Goal: Task Accomplishment & Management: Use online tool/utility

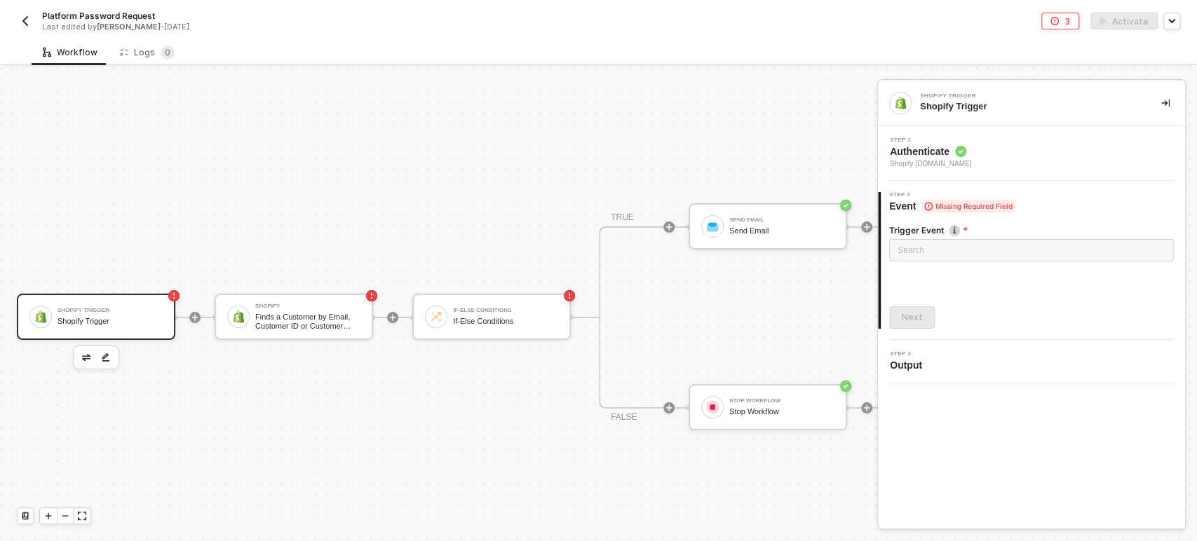
scroll to position [38, 0]
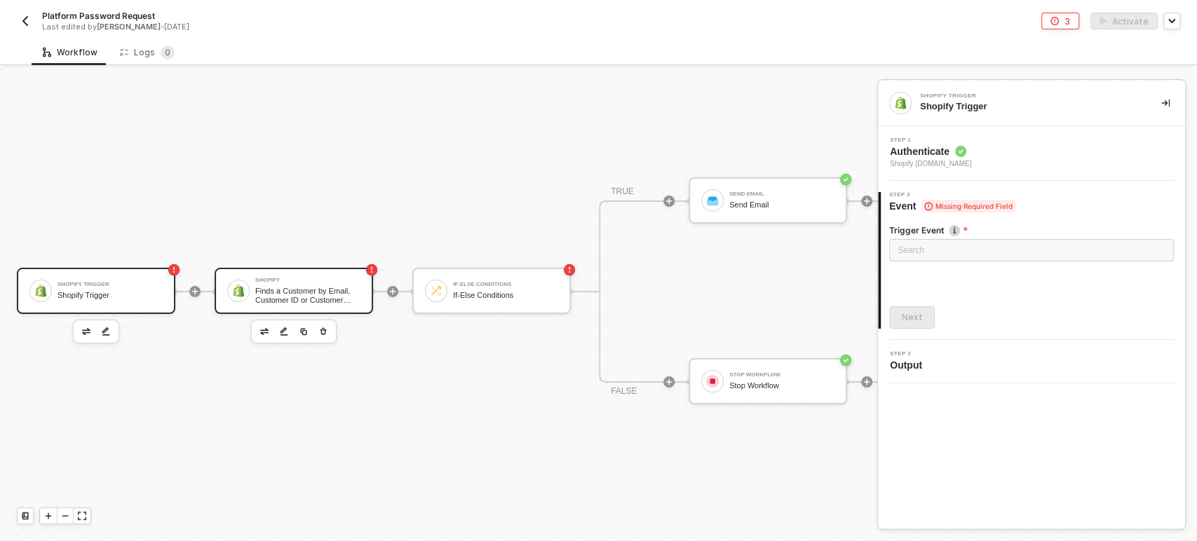
click at [300, 287] on div "Finds a Customer by Email, Customer ID or Customer Phone Number" at bounding box center [307, 296] width 105 height 18
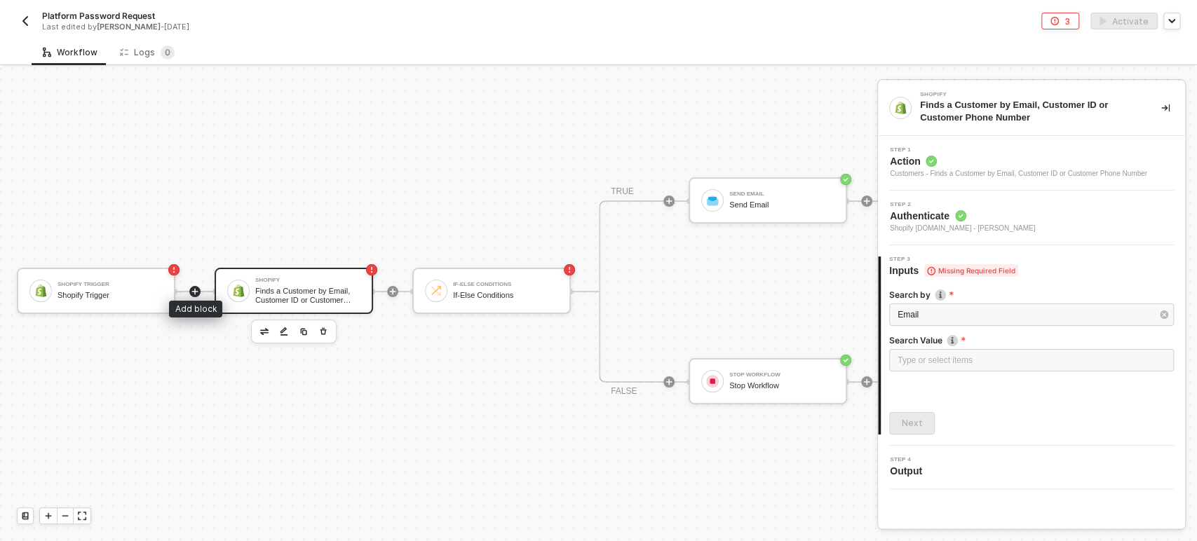
click at [196, 287] on icon "icon-play" at bounding box center [195, 291] width 8 height 8
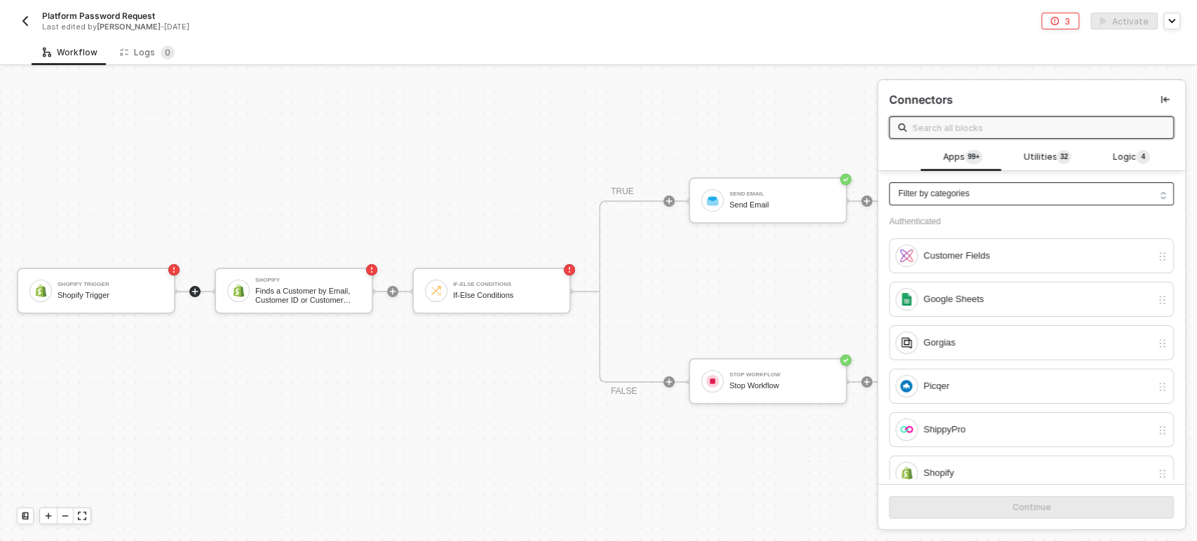
click at [1053, 196] on div "Filter by categories" at bounding box center [1031, 193] width 285 height 23
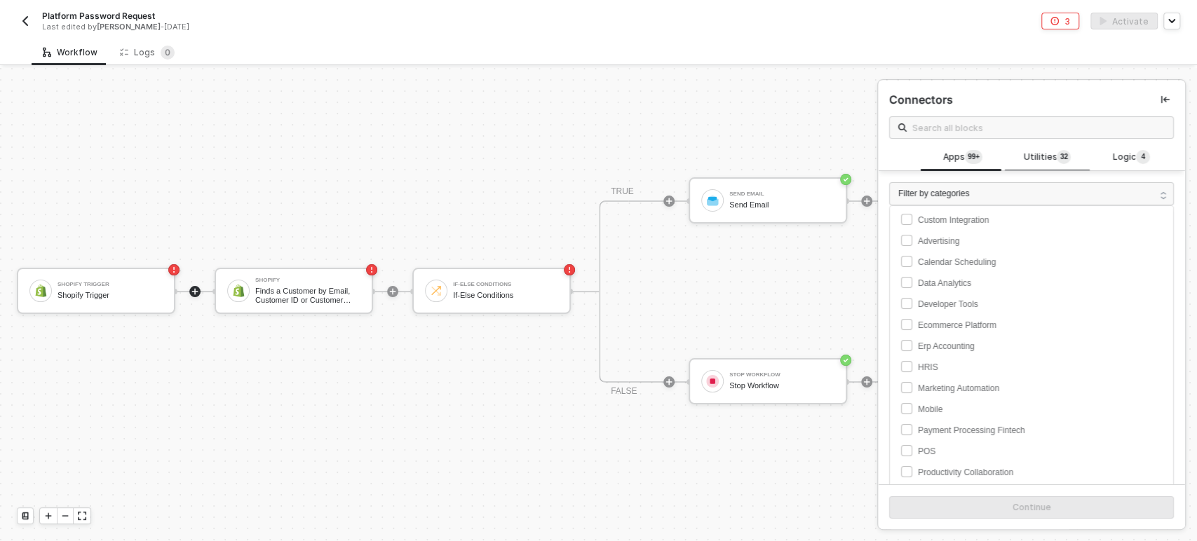
click at [1029, 165] on span "Utilities 3 2" at bounding box center [1047, 157] width 48 height 15
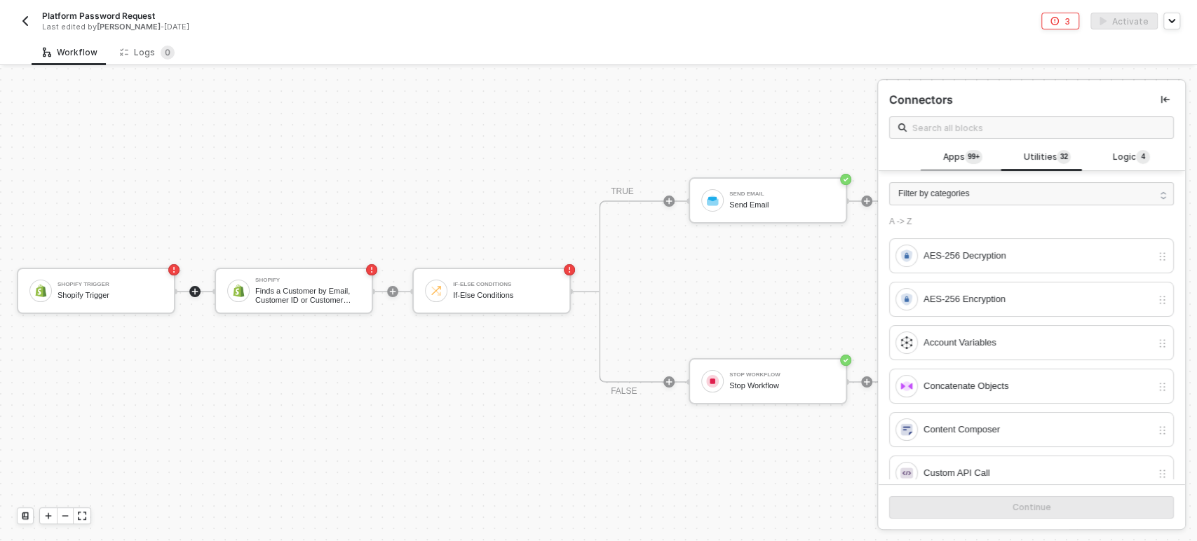
click at [950, 154] on span "Apps 99+" at bounding box center [962, 157] width 39 height 15
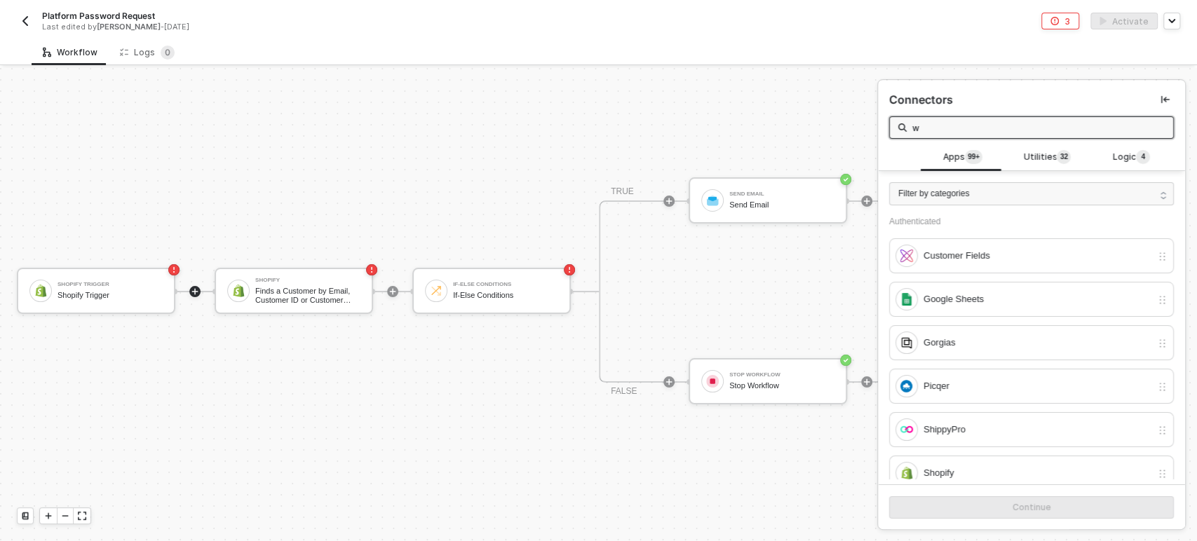
click at [970, 134] on input "w" at bounding box center [1038, 127] width 252 height 15
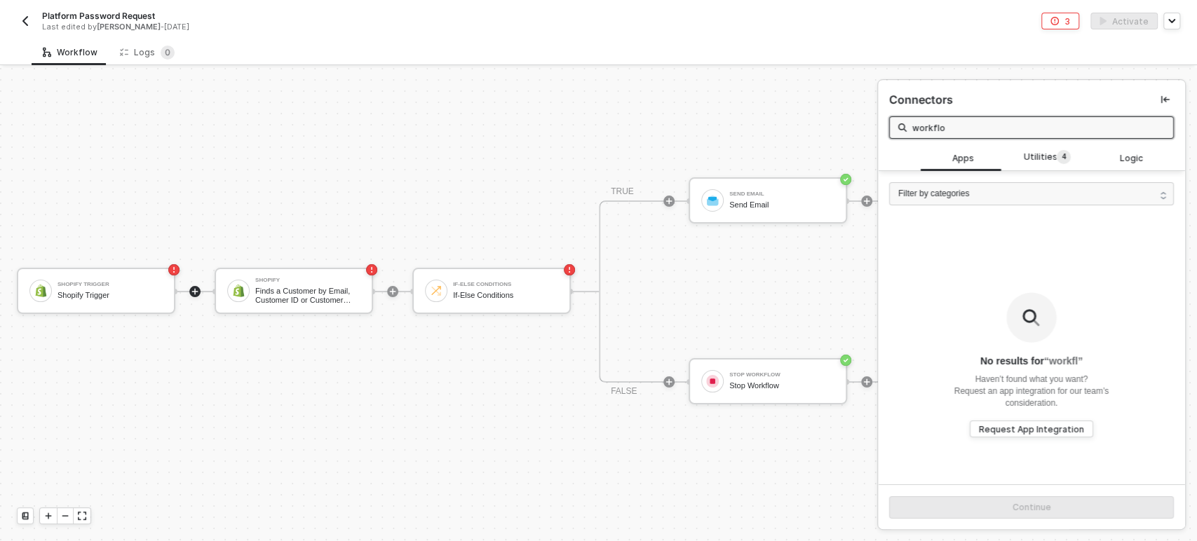
type input "workfl"
type input "web"
click at [1026, 169] on div "Utilities 1" at bounding box center [1047, 157] width 84 height 27
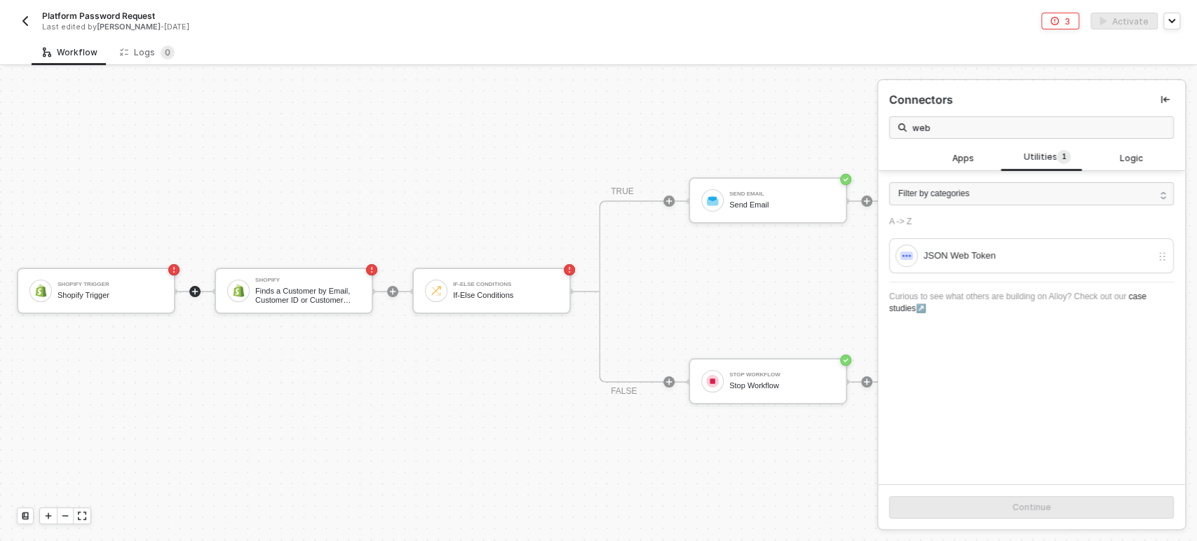
click at [356, 242] on div at bounding box center [392, 291] width 186 height 109
click at [247, 242] on div at bounding box center [195, 291] width 186 height 109
click at [208, 322] on div at bounding box center [195, 291] width 186 height 109
click at [85, 296] on div "Shopify Trigger Shopify Trigger" at bounding box center [96, 291] width 158 height 46
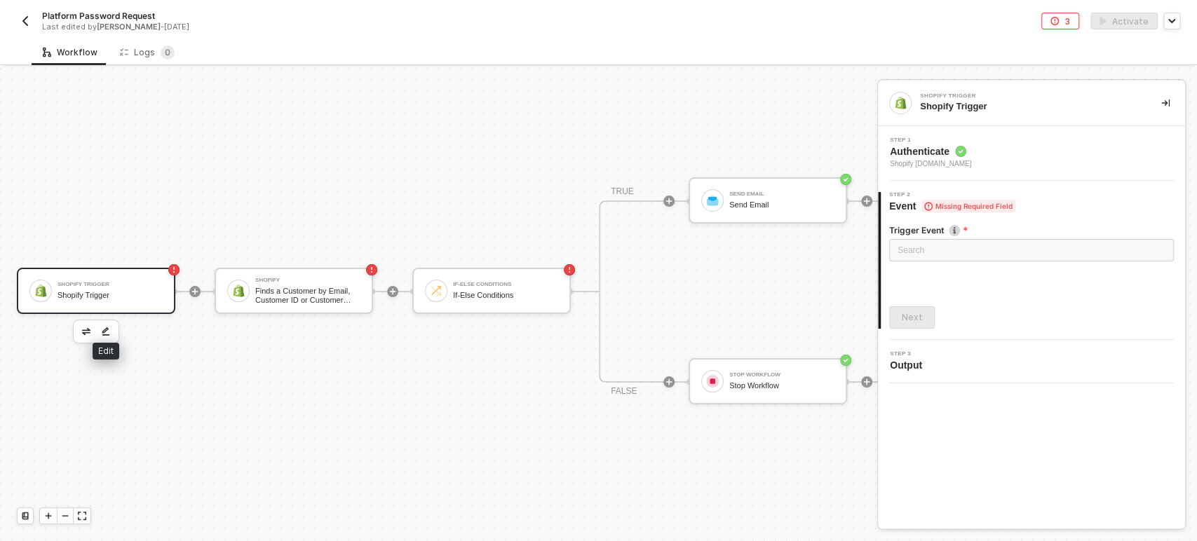
click at [110, 324] on button "button" at bounding box center [105, 331] width 17 height 17
click at [1168, 102] on icon "icon-collapse-right" at bounding box center [1165, 104] width 8 height 8
click at [903, 103] on img at bounding box center [900, 103] width 13 height 13
drag, startPoint x: 114, startPoint y: 283, endPoint x: 125, endPoint y: 324, distance: 42.2
click at [125, 324] on div "Shopify Trigger Shopify Trigger Shopify Finds a Customer by Email, Customer ID …" at bounding box center [481, 291] width 962 height 499
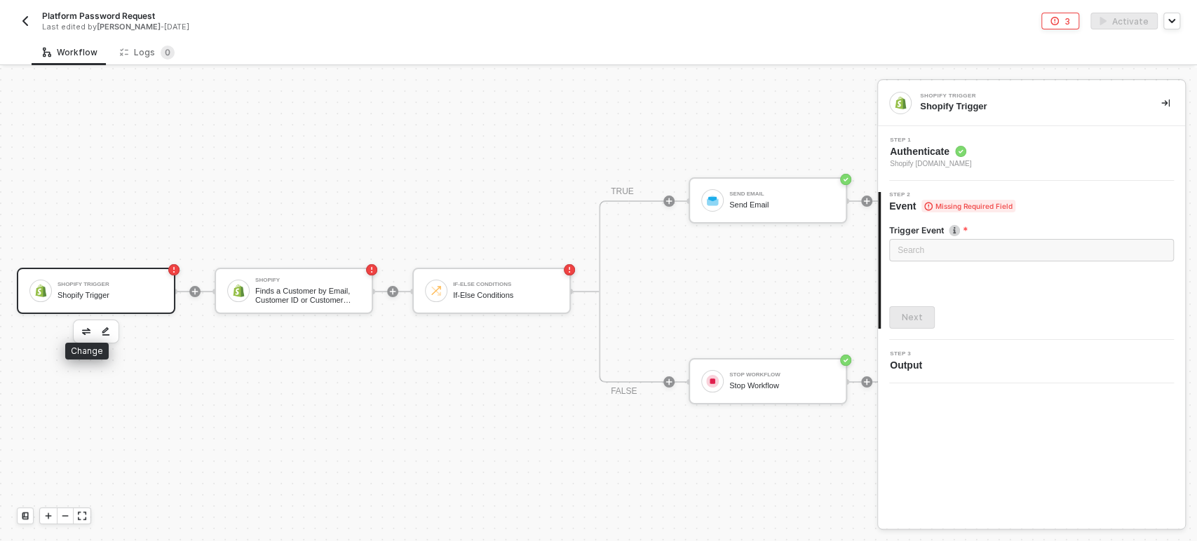
click at [90, 323] on button "button" at bounding box center [86, 331] width 17 height 17
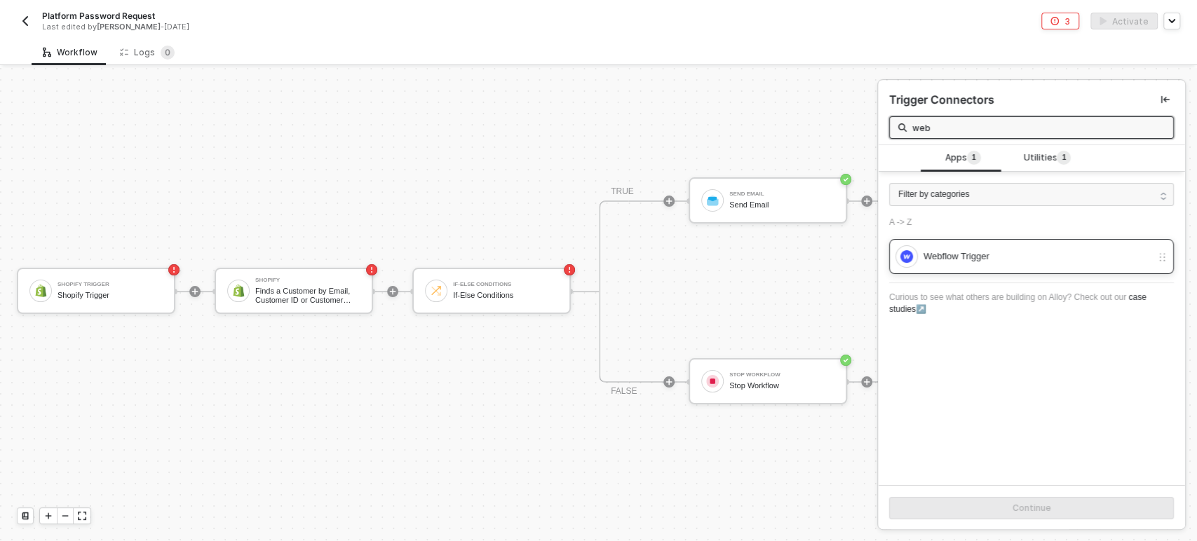
type input "web"
click at [1061, 240] on div "Webflow Trigger" at bounding box center [1031, 256] width 285 height 35
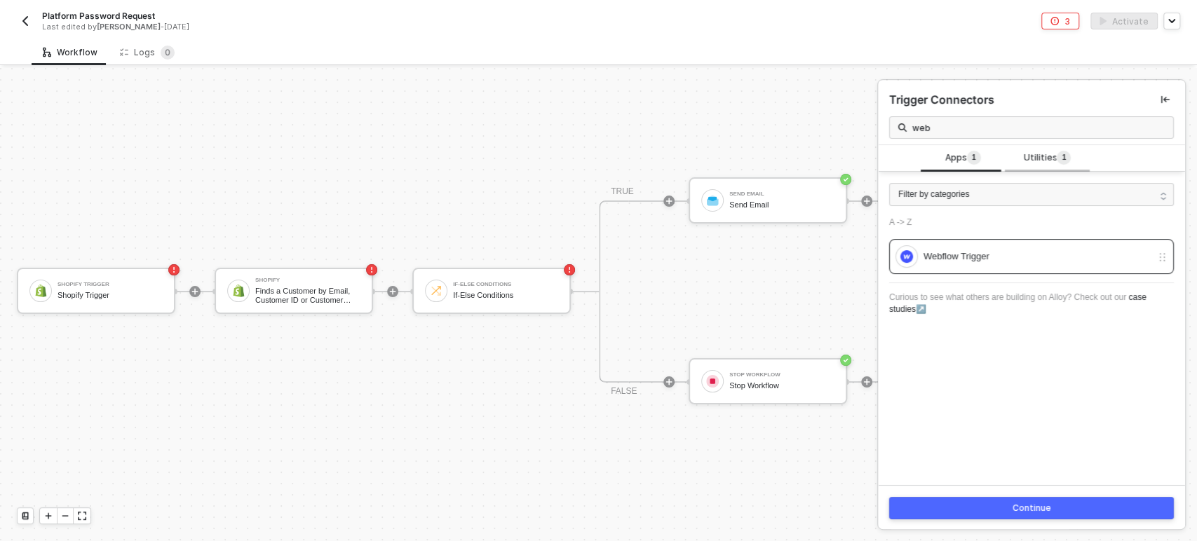
click at [1026, 156] on span "Utilities 1" at bounding box center [1047, 158] width 48 height 15
click at [972, 250] on div "Webhook" at bounding box center [1037, 256] width 228 height 15
click at [979, 504] on button "Continue" at bounding box center [1031, 508] width 285 height 22
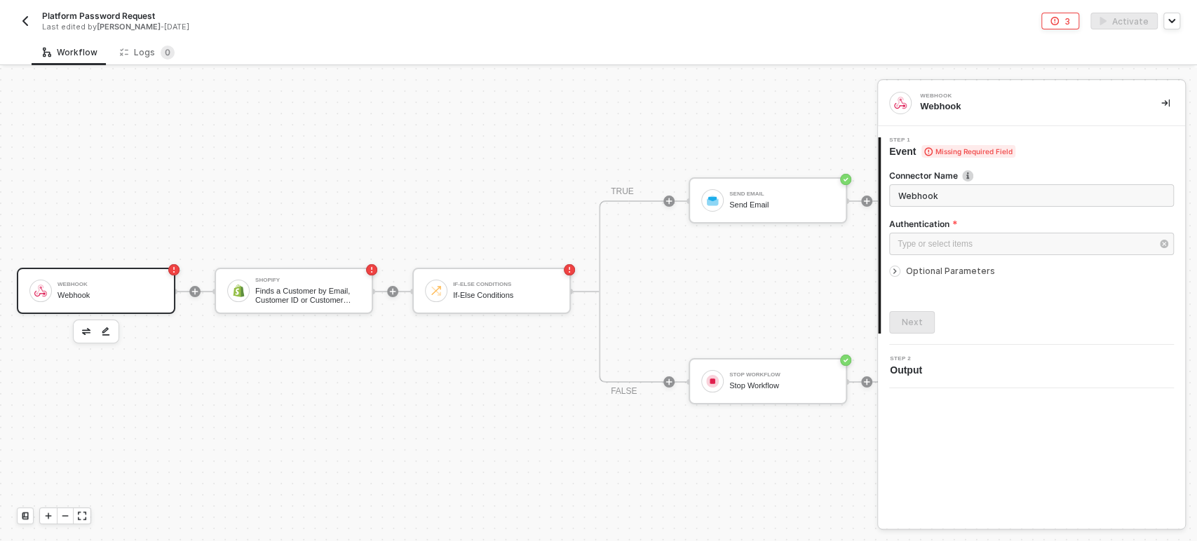
click at [971, 270] on span "Optional Parameters" at bounding box center [950, 271] width 89 height 11
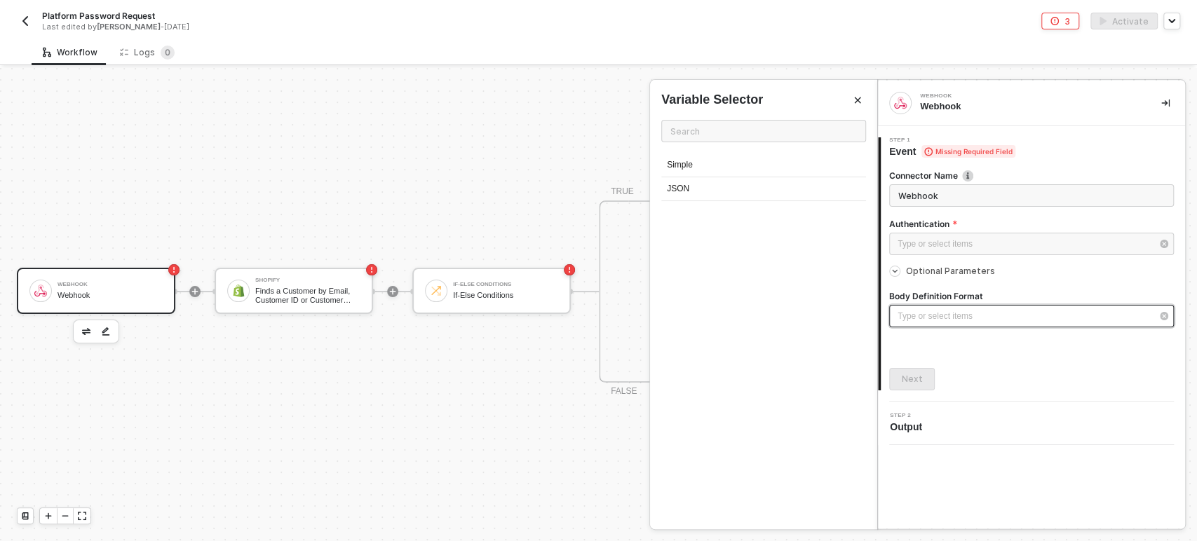
click at [970, 318] on div "Type or select items ﻿" at bounding box center [1024, 316] width 254 height 13
click at [770, 194] on div "JSON" at bounding box center [763, 189] width 205 height 24
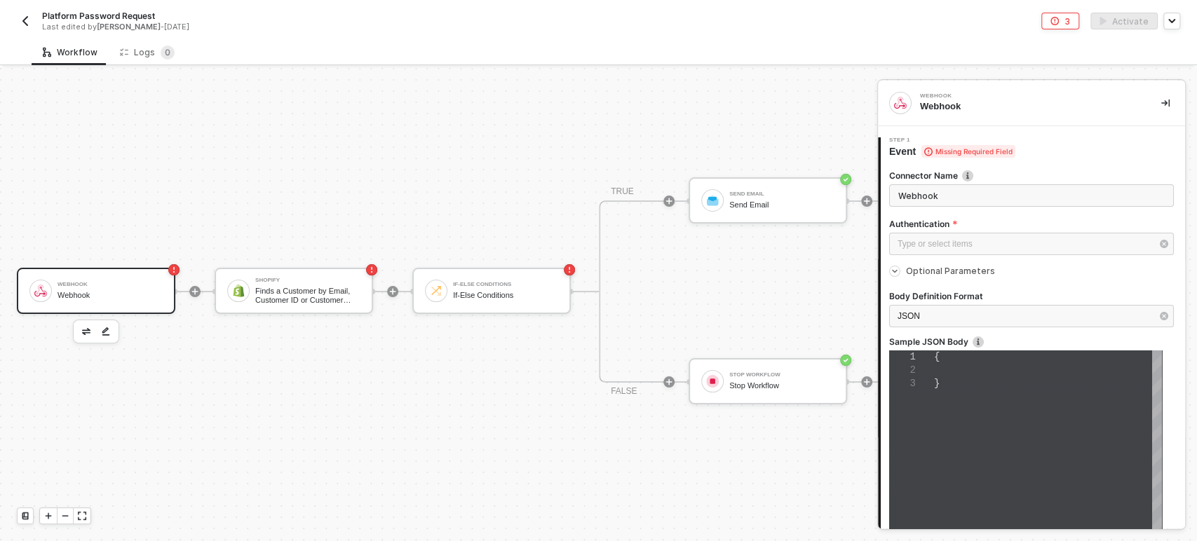
type textarea "{}"
click at [941, 353] on span "{}" at bounding box center [940, 356] width 12 height 11
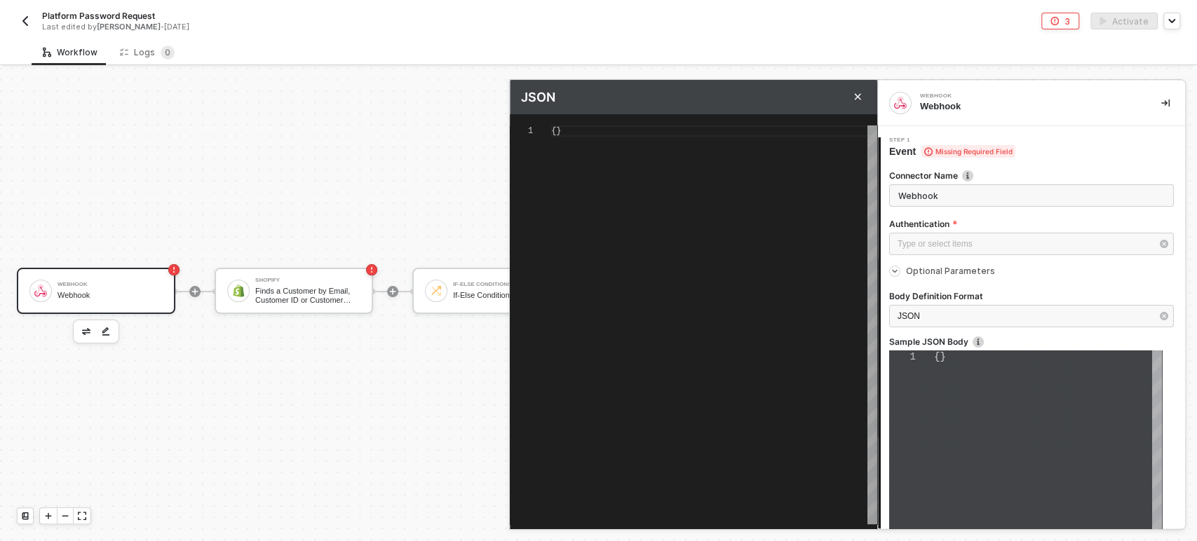
scroll to position [0, 8]
click at [555, 128] on span "{}" at bounding box center [556, 131] width 10 height 10
type textarea "{}"
type textarea "{ }"
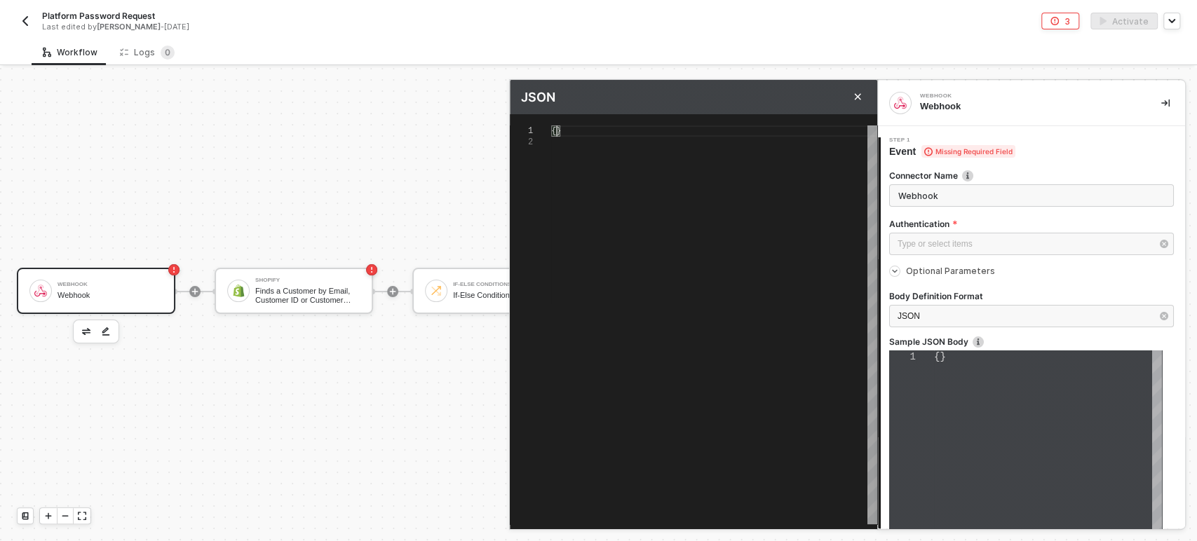
type textarea "{ }"
type textarea "{ "" }"
type textarea "{ "e" }"
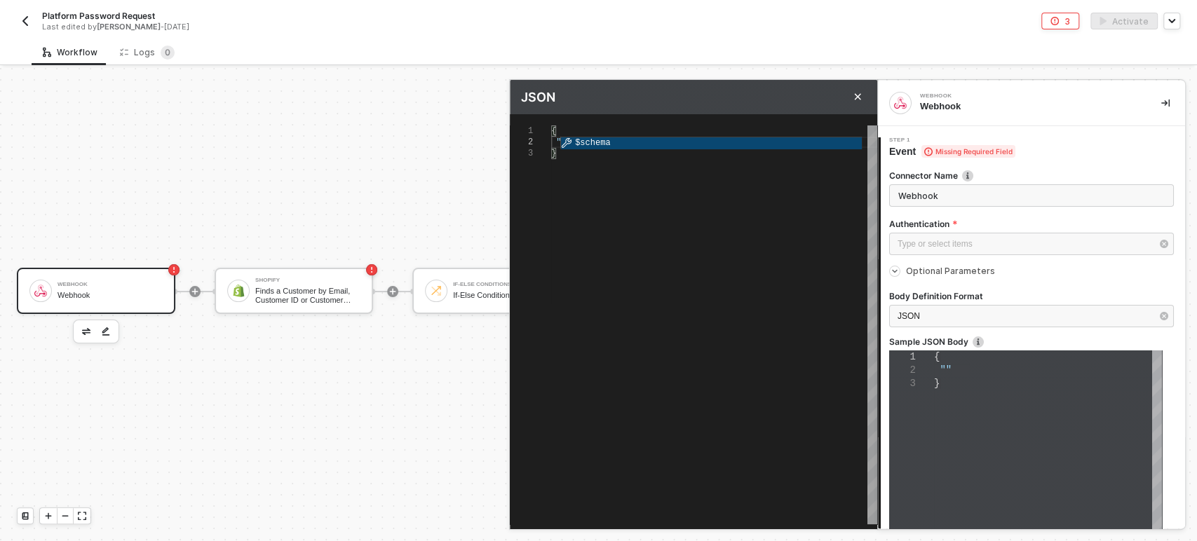
type textarea "{ "e" }"
type textarea "{ "em" }"
type textarea "{ "ema" }"
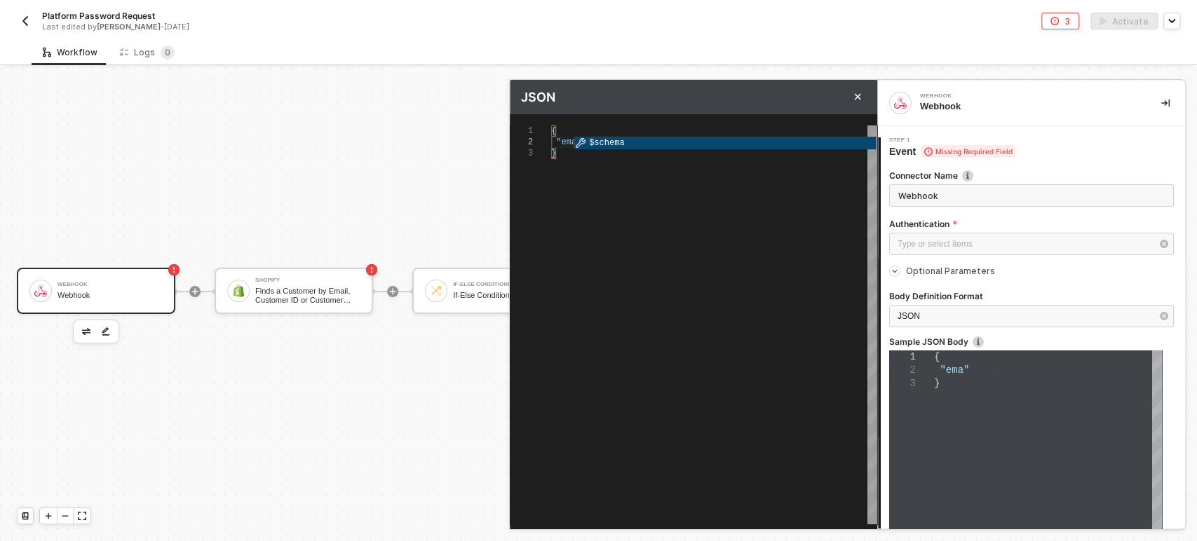
type textarea "{ "emai" }"
type textarea "{ "email" }"
type textarea "{ "email": }"
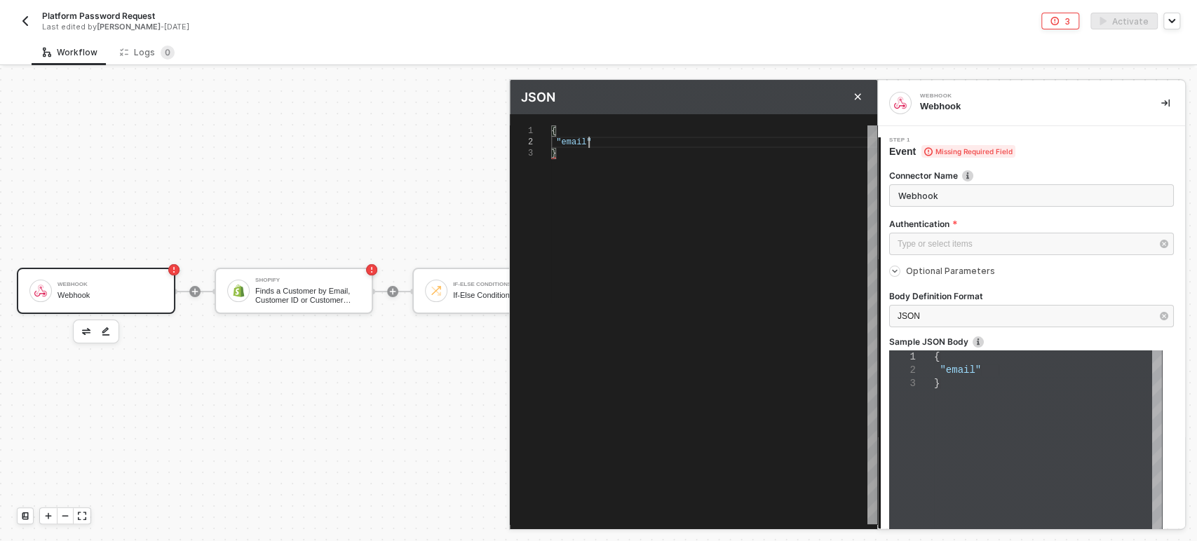
type textarea "{ "email": }"
type textarea "{ "email": "" }"
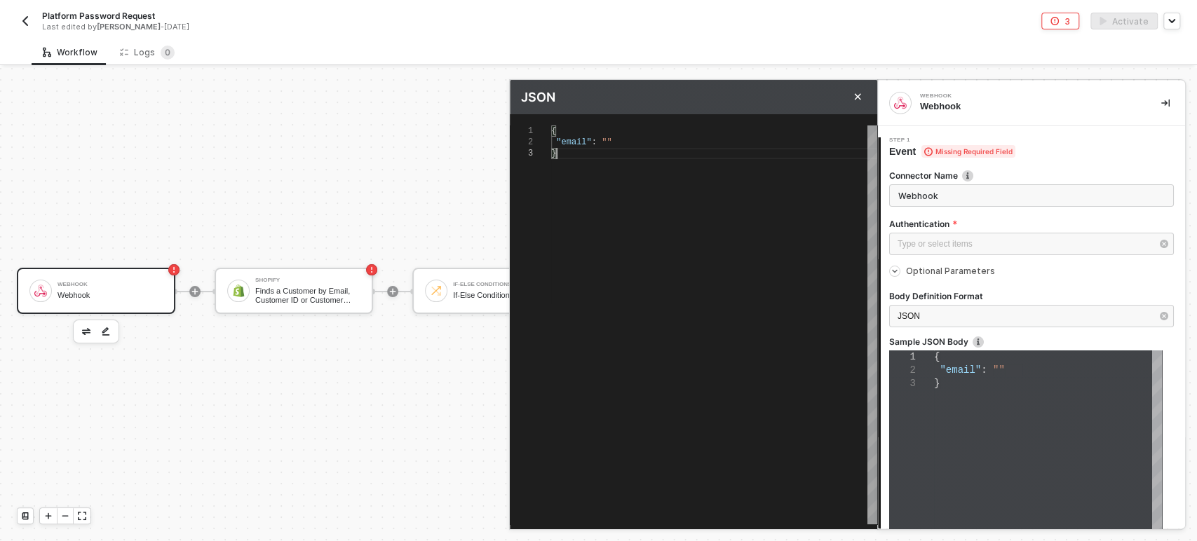
click at [778, 214] on div "{ "email" : "" }" at bounding box center [714, 324] width 326 height 399
type textarea "{ "email": "" }"
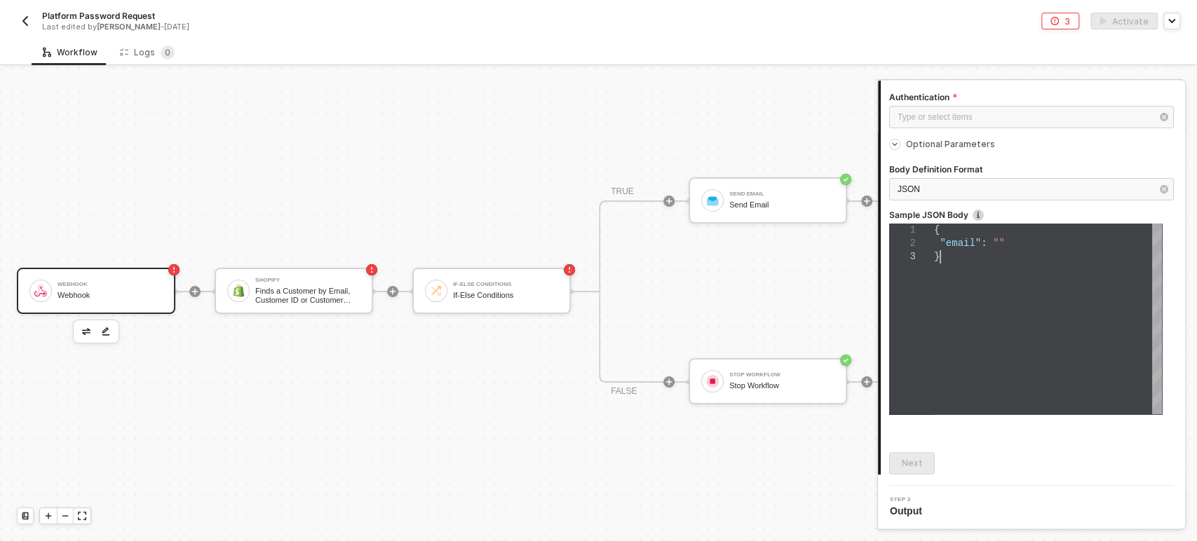
scroll to position [0, 4]
click at [981, 341] on div "{ "email" : "" }" at bounding box center [1048, 319] width 228 height 191
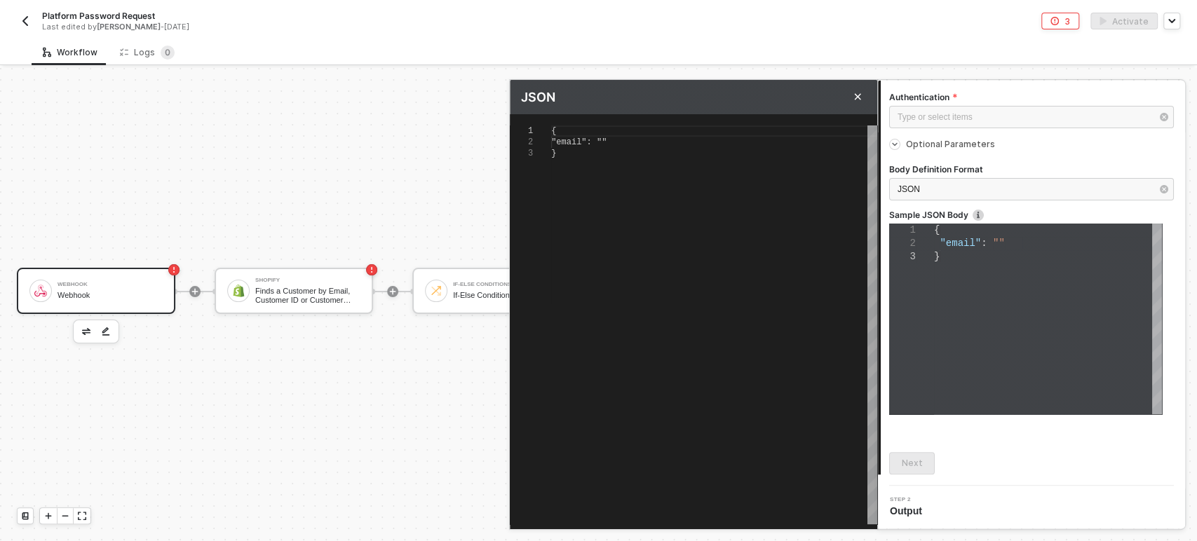
type textarea "{ "email": "" }"
click at [802, 268] on div "{ "email" : "" }" at bounding box center [714, 324] width 326 height 399
type textarea "{ "email": "" }"
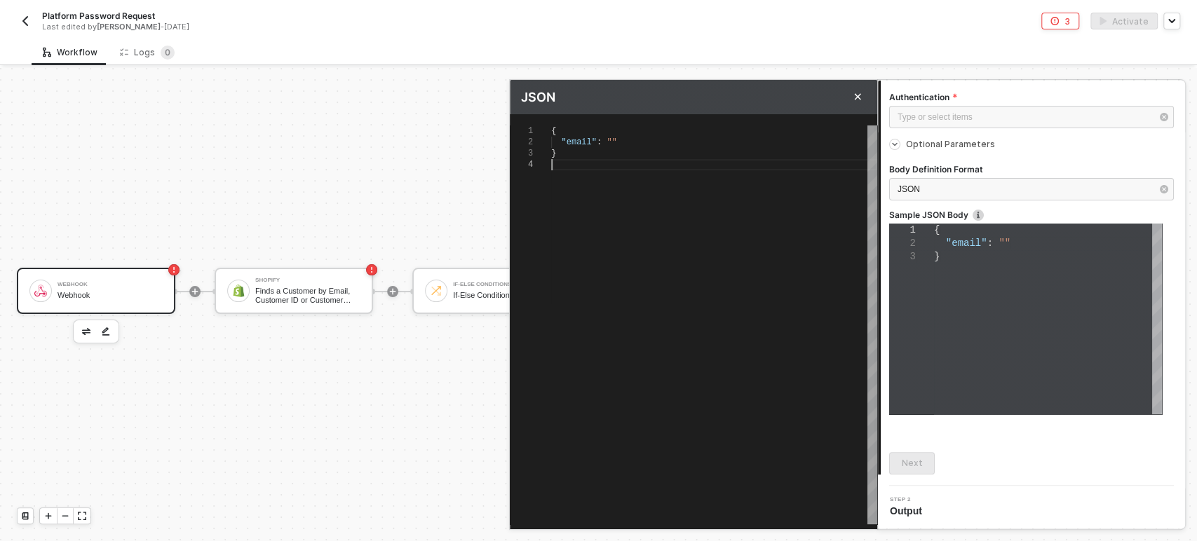
scroll to position [0, 4]
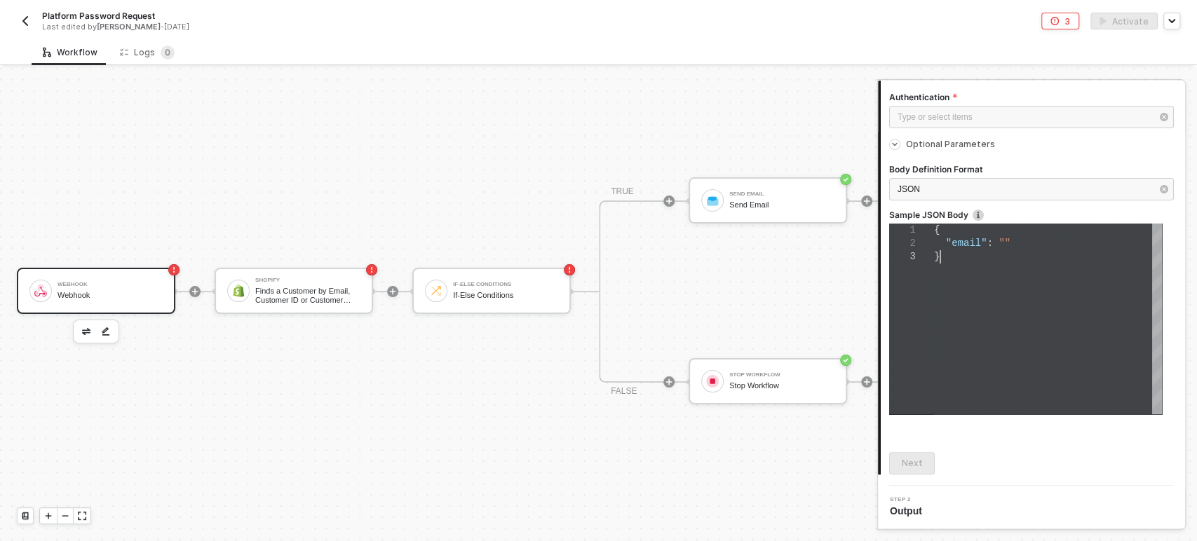
click at [1020, 408] on div "{ "email" : "" }" at bounding box center [1048, 319] width 228 height 191
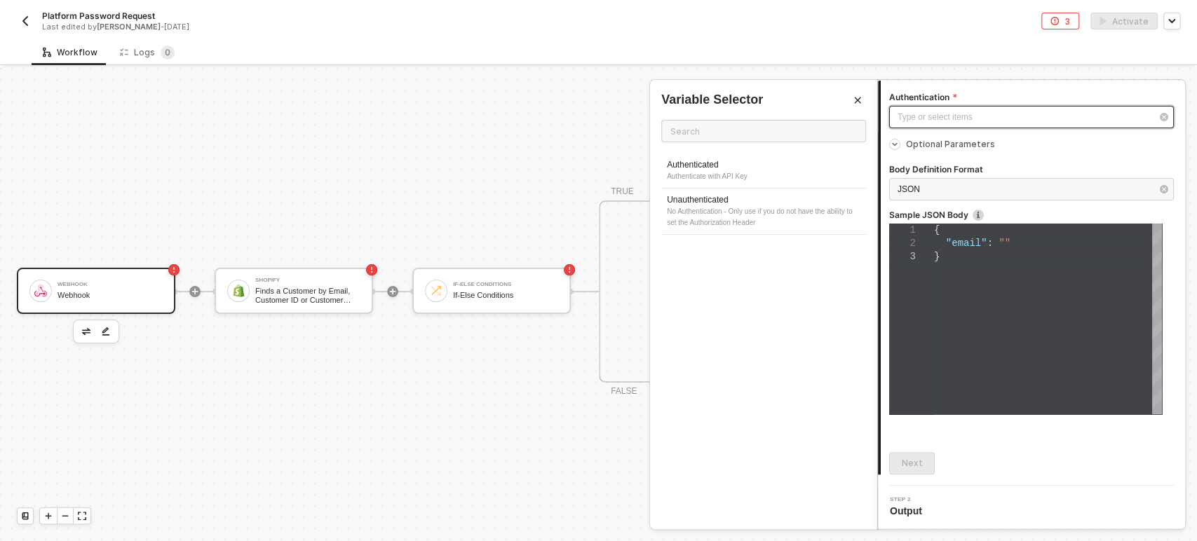
click at [981, 114] on div "Type or select items ﻿" at bounding box center [1024, 117] width 254 height 13
click at [740, 218] on div "No Authentication - Only use if you do not have the ability to set the Authoriz…" at bounding box center [764, 217] width 194 height 22
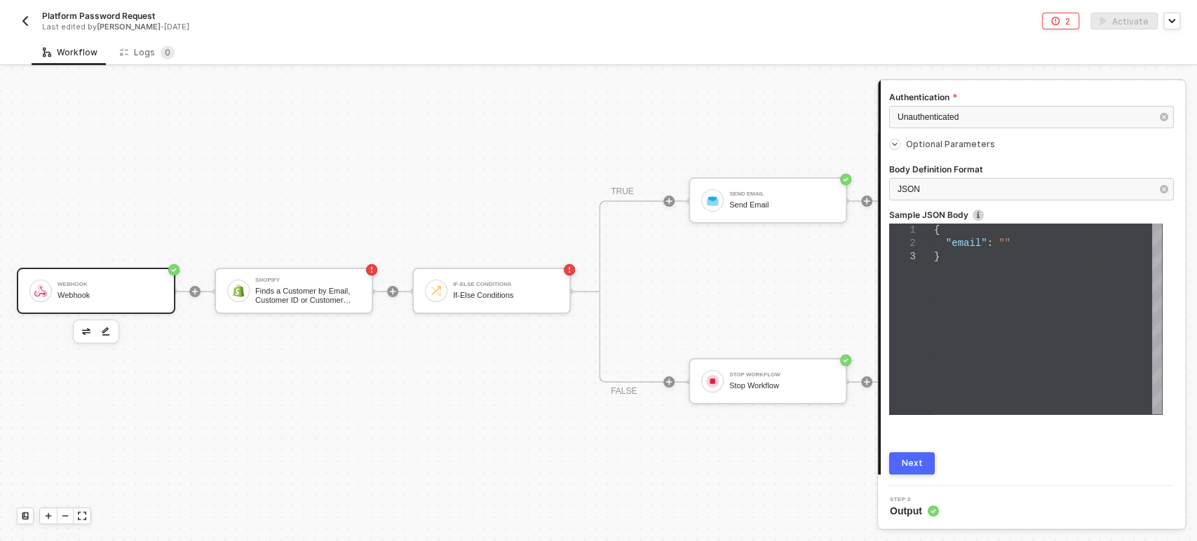
click at [917, 463] on div "Next" at bounding box center [912, 463] width 21 height 11
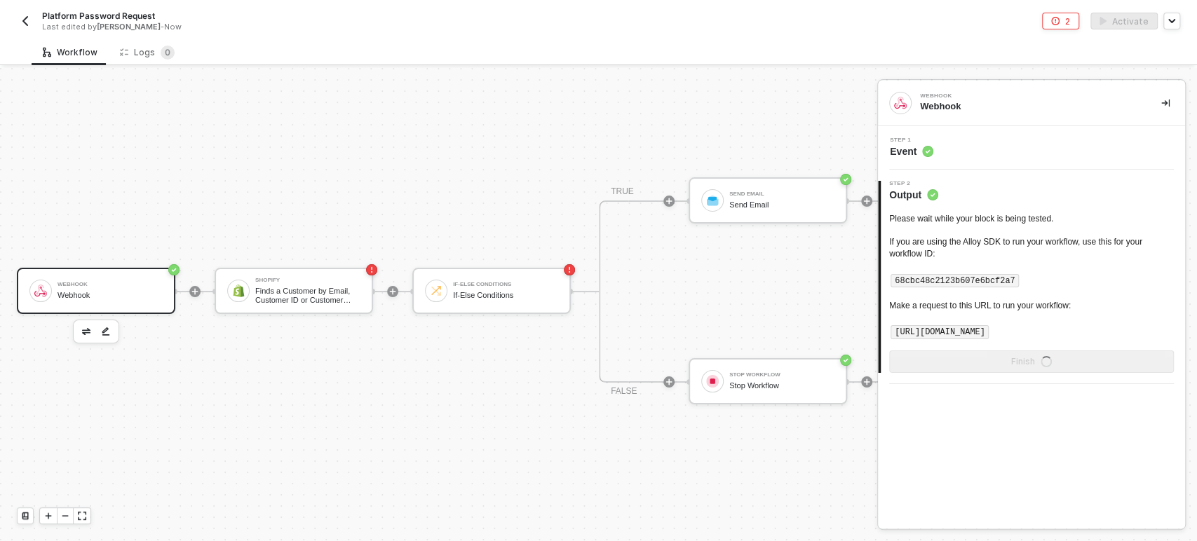
scroll to position [0, 0]
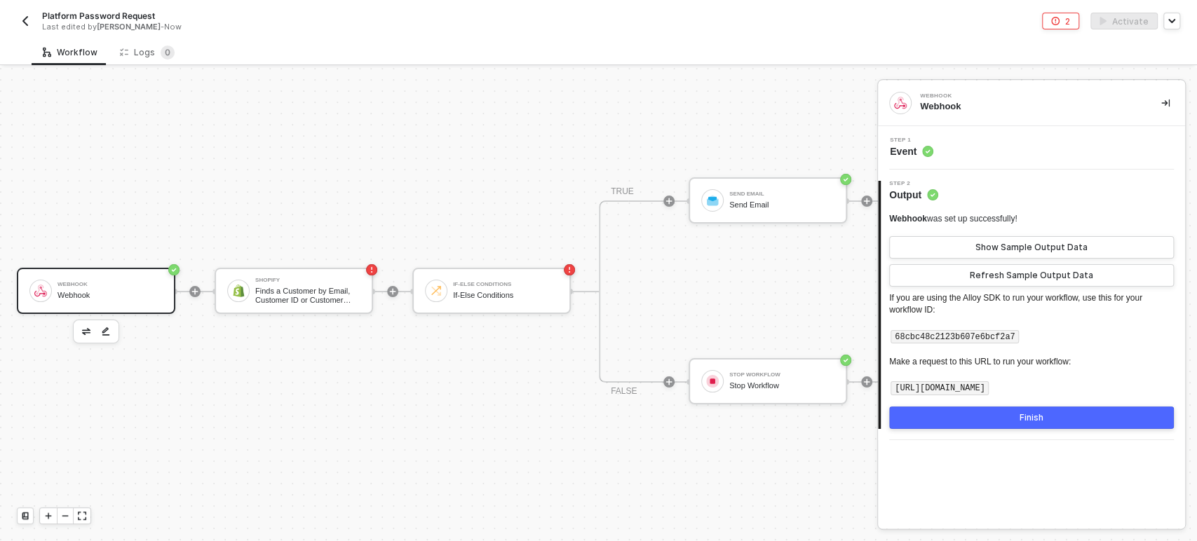
click at [989, 383] on code "https://webhooks.runalloy.com/68cbc48c2123b607e6bcf2a7" at bounding box center [939, 388] width 98 height 14
copy code "com"
click at [1035, 414] on div "Finish" at bounding box center [1031, 417] width 24 height 11
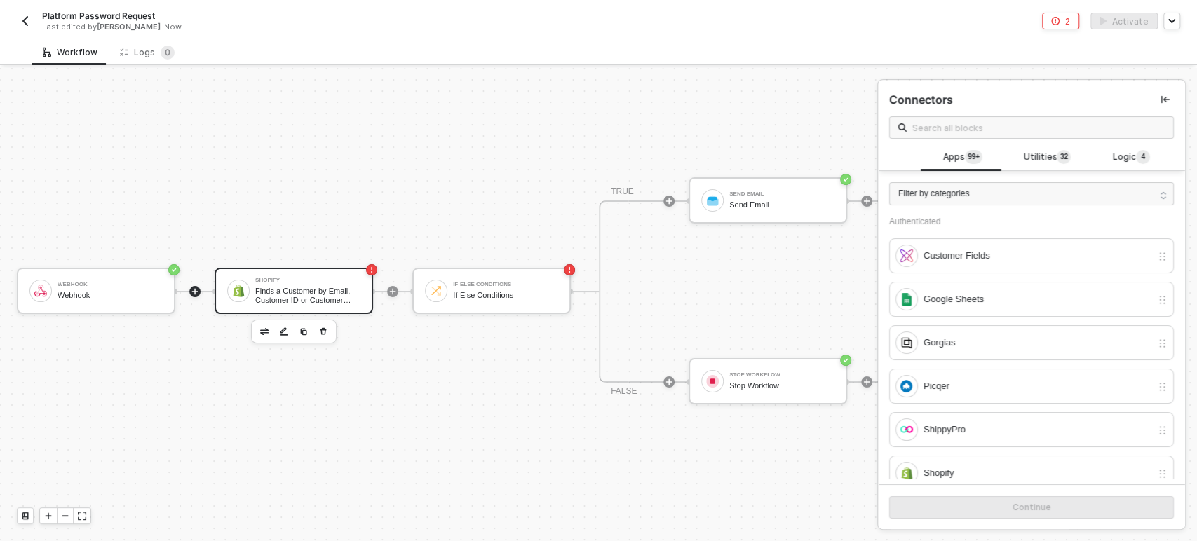
click at [301, 287] on div "Finds a Customer by Email, Customer ID or Customer Phone Number" at bounding box center [307, 296] width 105 height 18
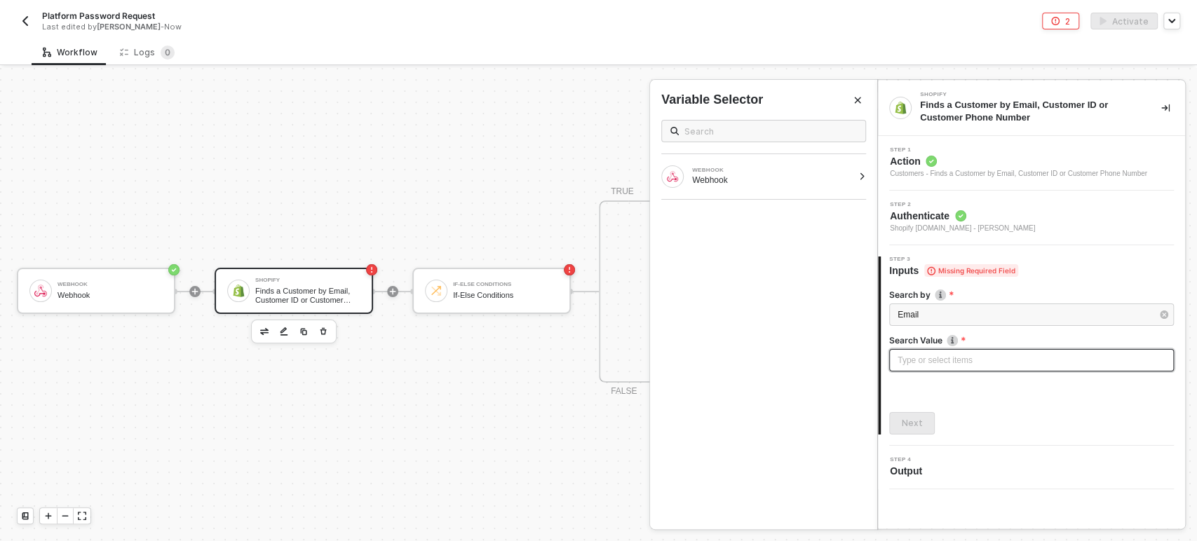
click at [932, 360] on div "Type or select items ﻿" at bounding box center [1031, 360] width 268 height 13
click at [761, 175] on div "Webhook" at bounding box center [772, 180] width 161 height 11
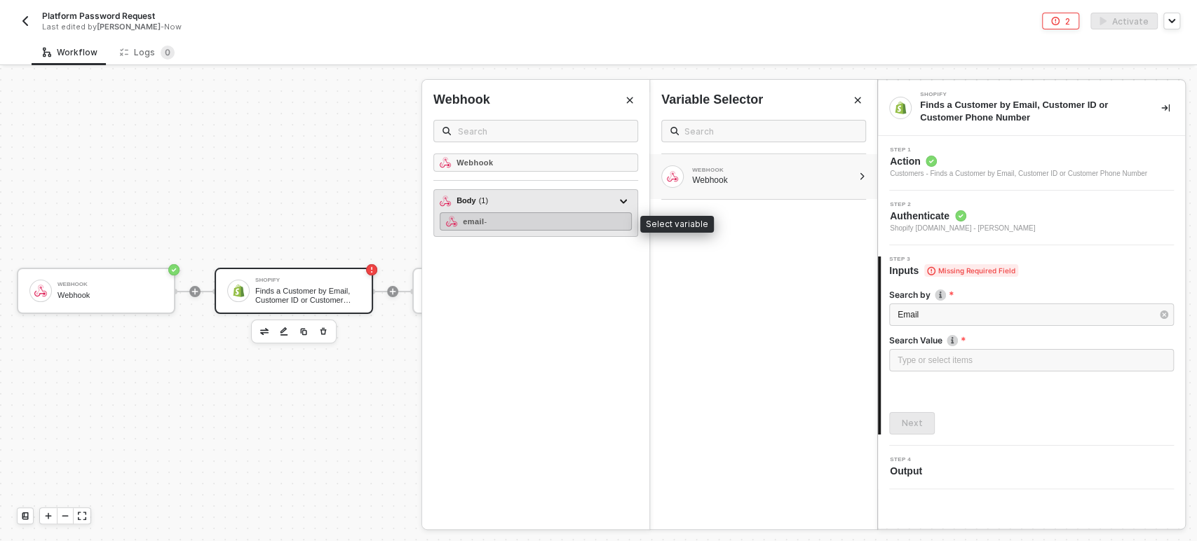
click at [545, 217] on div "email -" at bounding box center [536, 221] width 192 height 18
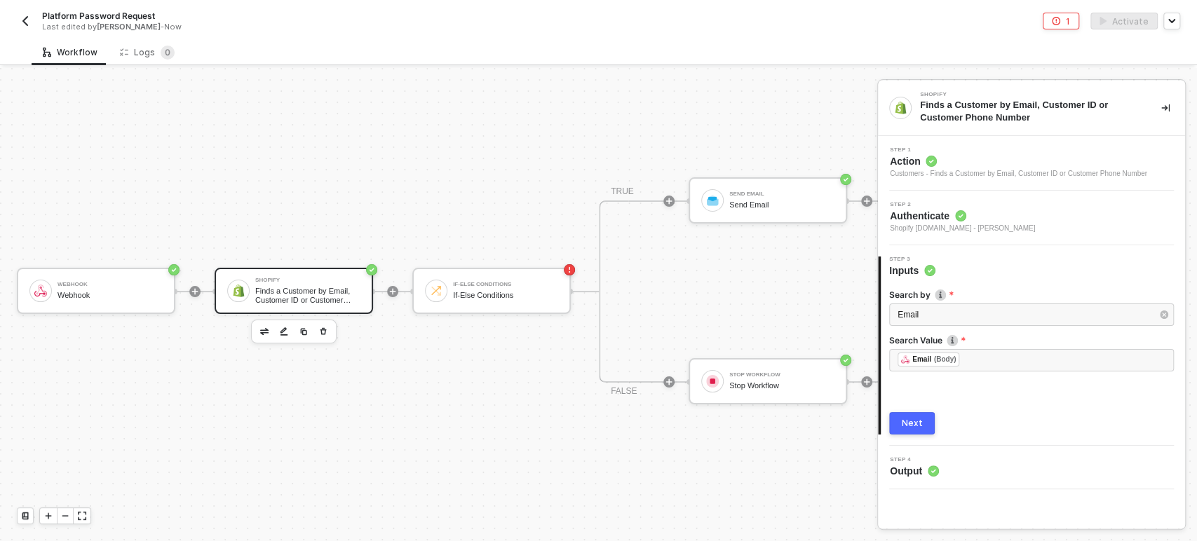
click at [920, 422] on div "Next" at bounding box center [912, 423] width 21 height 11
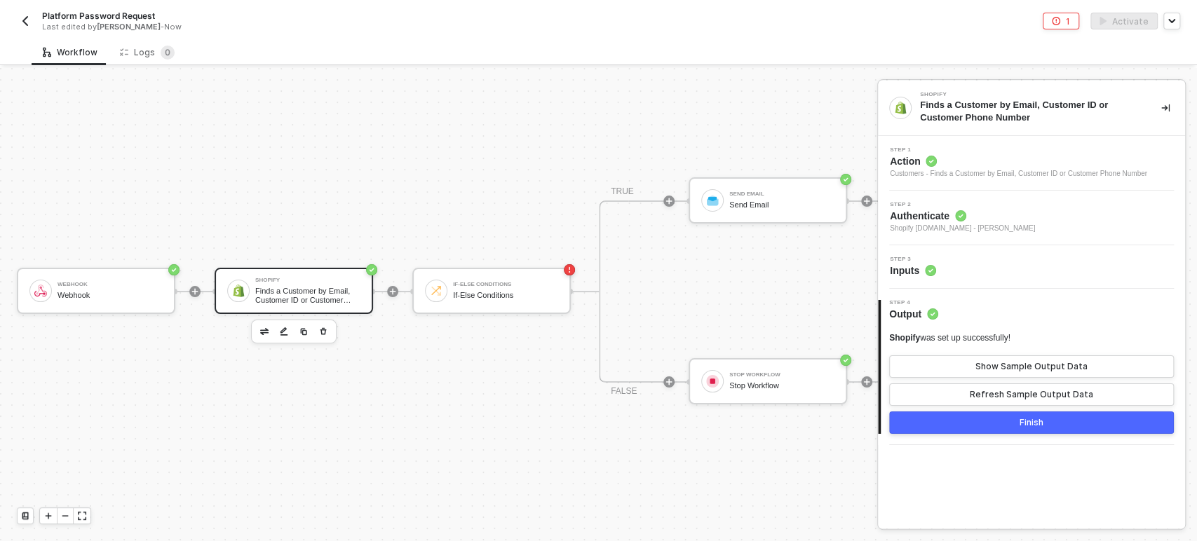
click at [1044, 416] on button "Finish" at bounding box center [1031, 423] width 285 height 22
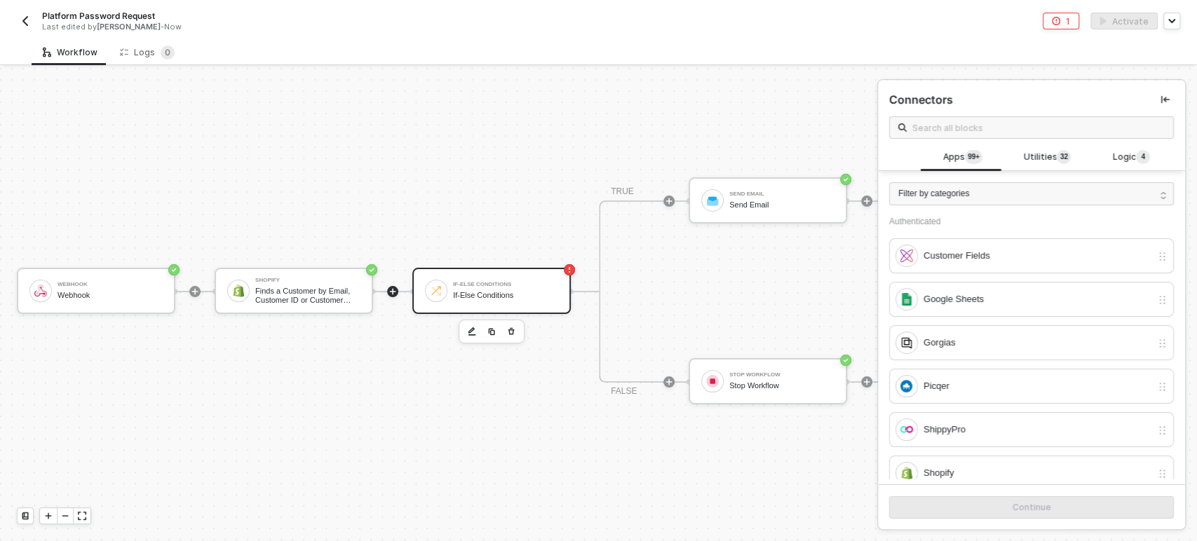
click at [479, 296] on div "If-Else Conditions If-Else Conditions" at bounding box center [491, 291] width 158 height 46
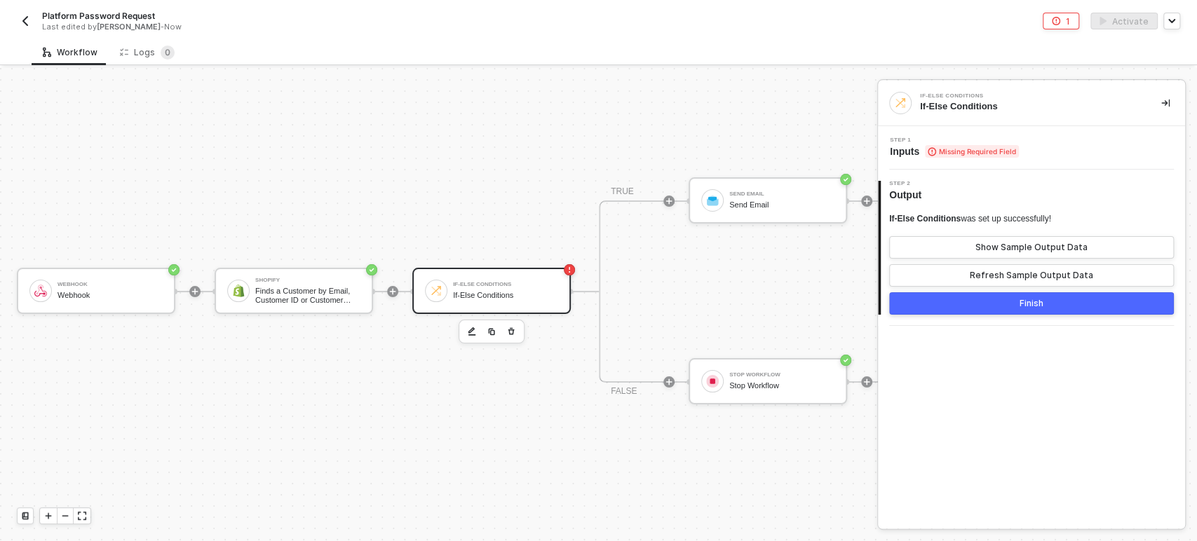
click at [953, 148] on span "Missing Required Field" at bounding box center [972, 151] width 94 height 13
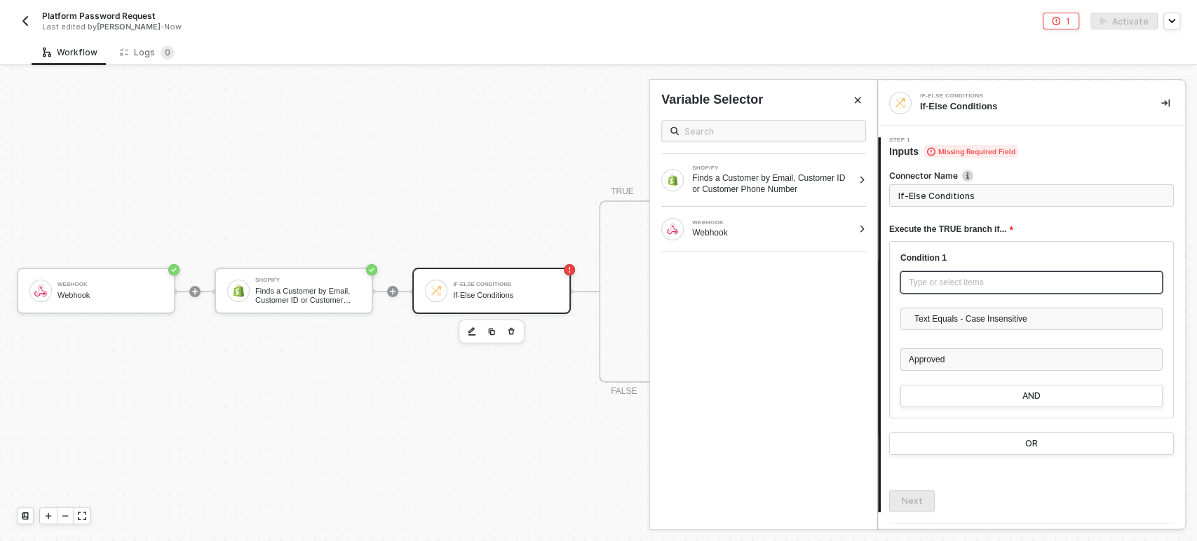
click at [964, 283] on div "Type or select items ﻿" at bounding box center [1031, 282] width 245 height 13
click at [801, 191] on div "Finds a Customer by Email, Customer ID or Customer Phone Number" at bounding box center [772, 183] width 161 height 22
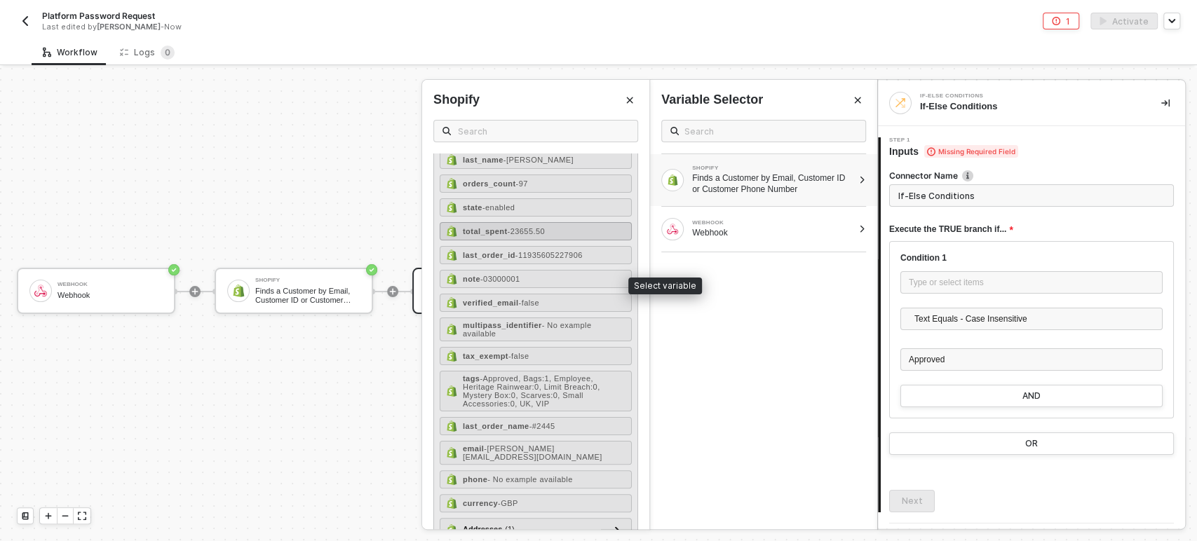
scroll to position [166, 0]
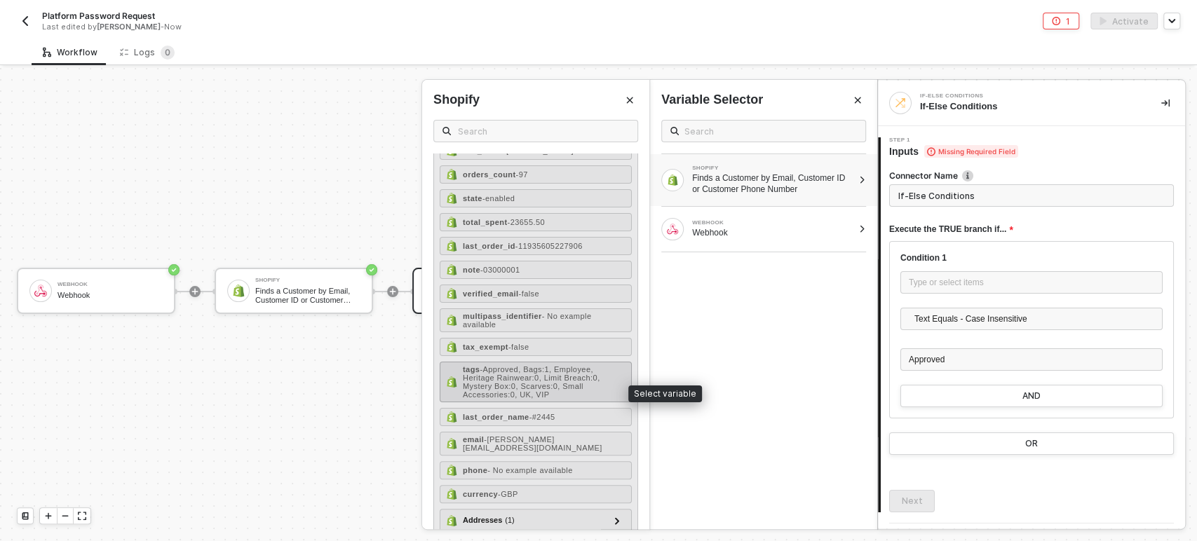
click at [538, 394] on span "- Approved, Bags:1, Employee, Heritage Rainwear:0, Limit Breach:0, Mystery Box:…" at bounding box center [531, 382] width 137 height 34
type input "Only continue if Tags = Approved"
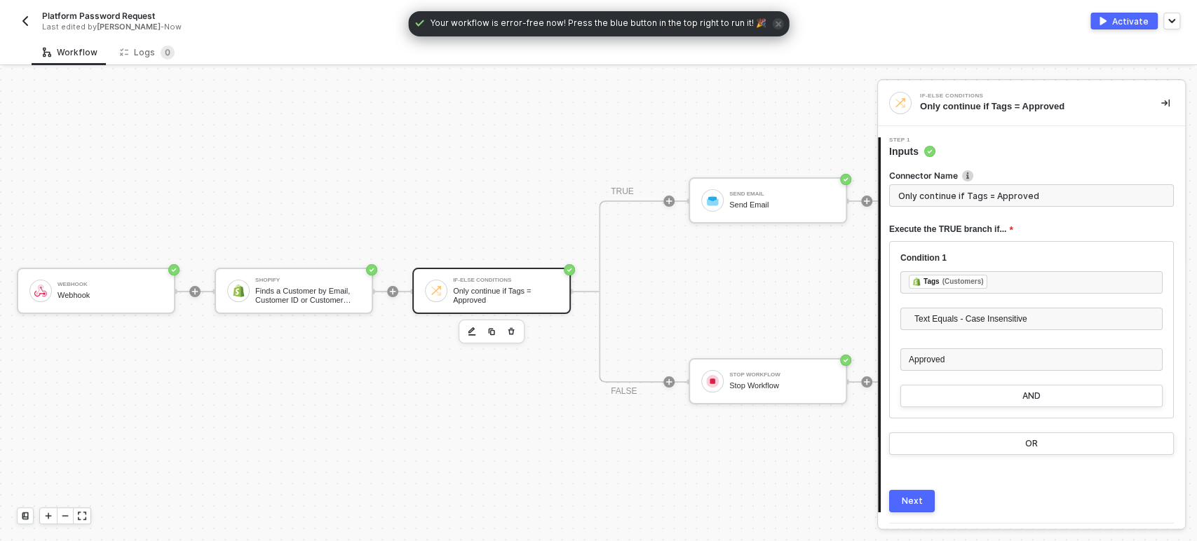
click at [930, 502] on button "Next" at bounding box center [912, 501] width 46 height 22
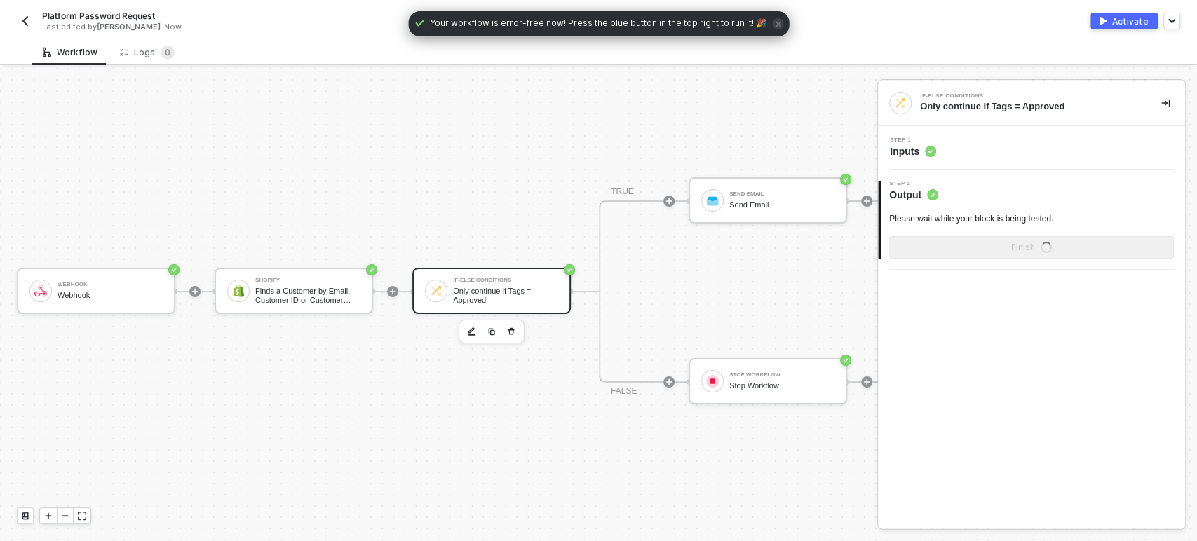
scroll to position [38, 184]
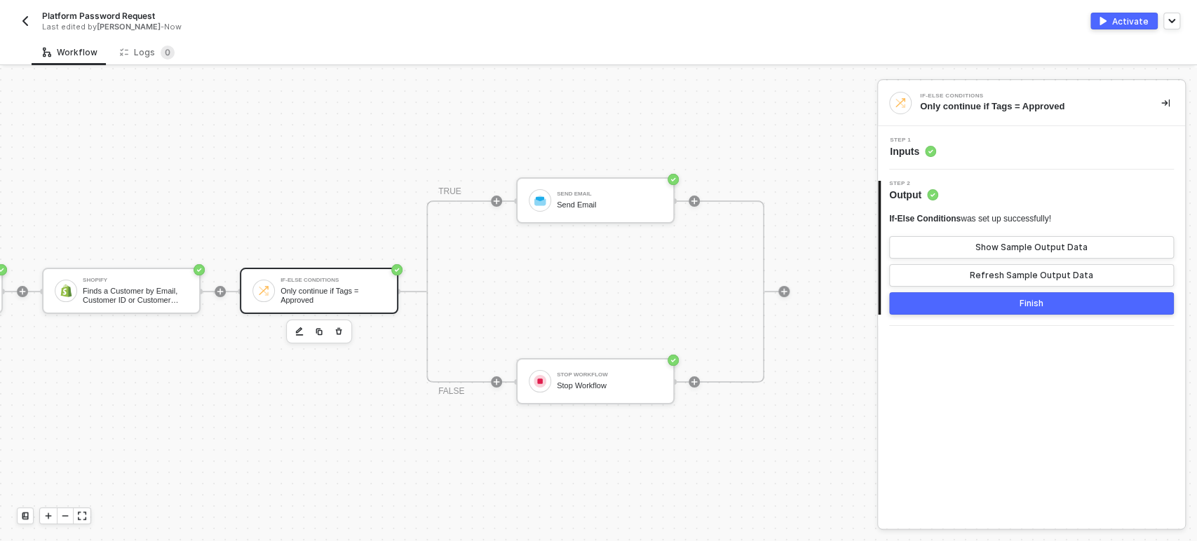
click at [1043, 311] on button "Finish" at bounding box center [1031, 303] width 285 height 22
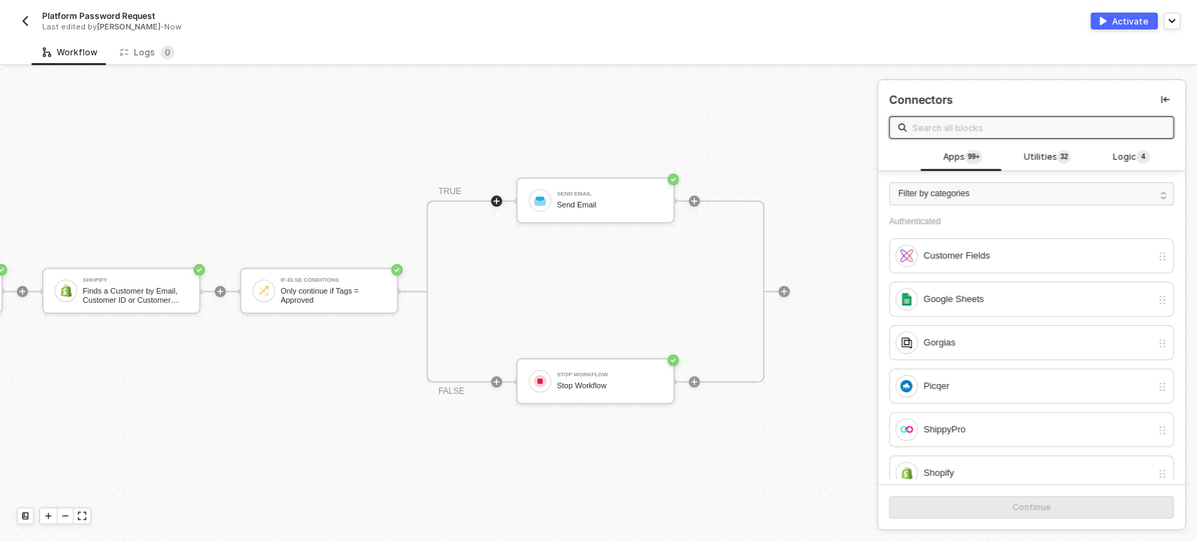
scroll to position [38, 0]
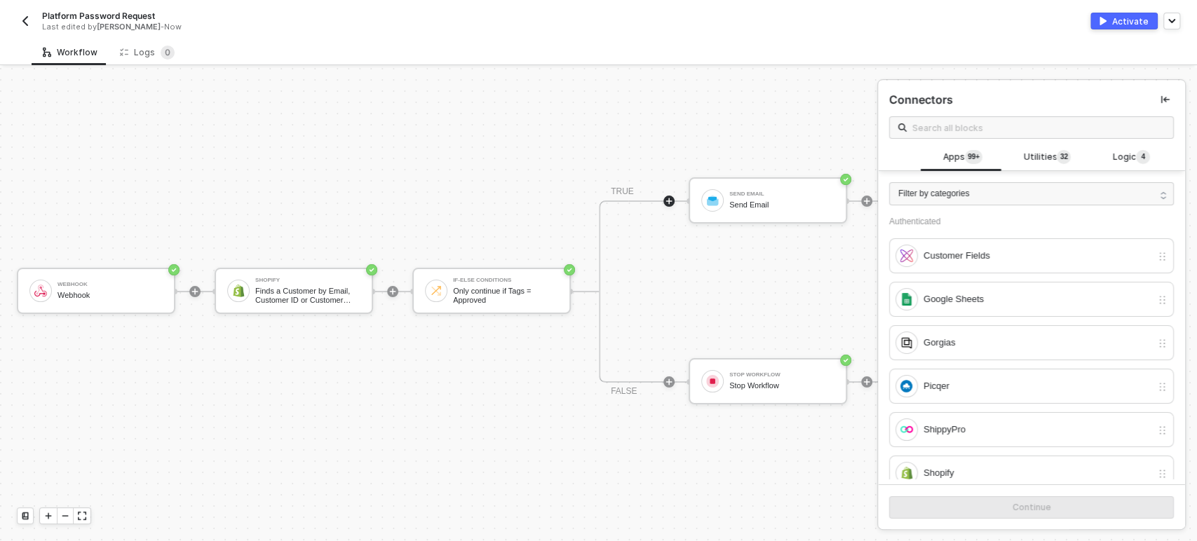
click at [1150, 19] on button "Activate" at bounding box center [1123, 21] width 67 height 17
click at [128, 62] on div "Logs 0" at bounding box center [147, 52] width 77 height 26
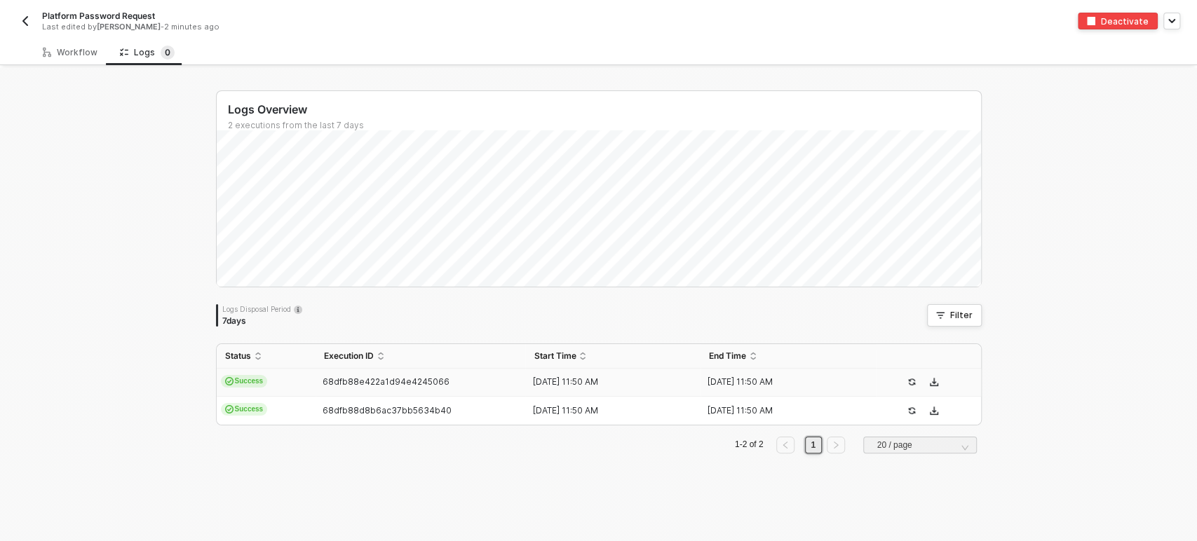
click at [493, 380] on div "68dfb88e422a1d94e4245066" at bounding box center [414, 381] width 199 height 11
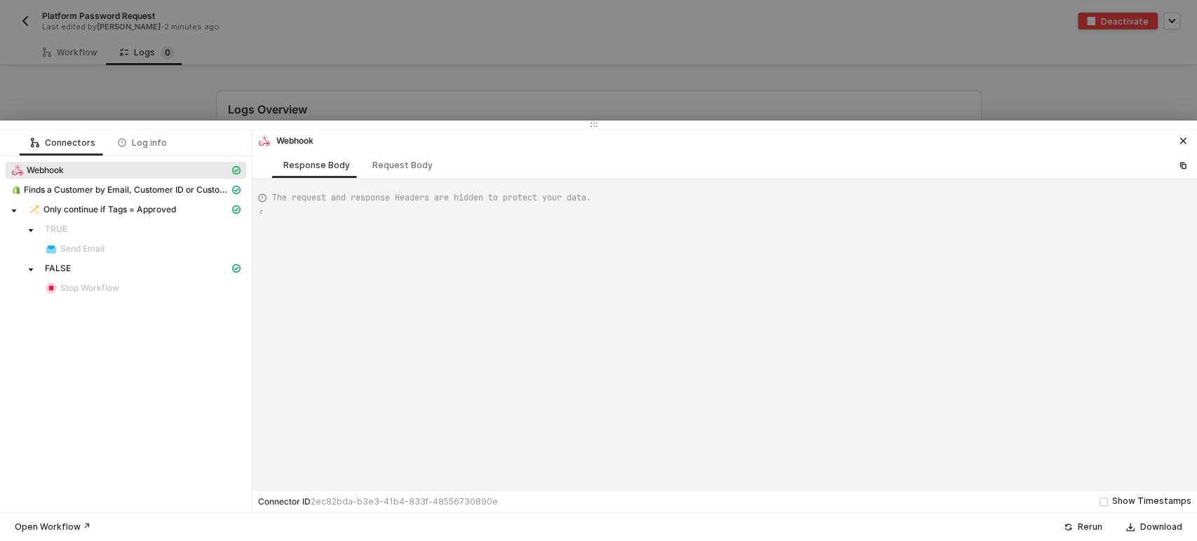
type textarea "{ "json": { "body": { "email": "ivan.biriuk@burberry.com" }, "headers": { "host…"
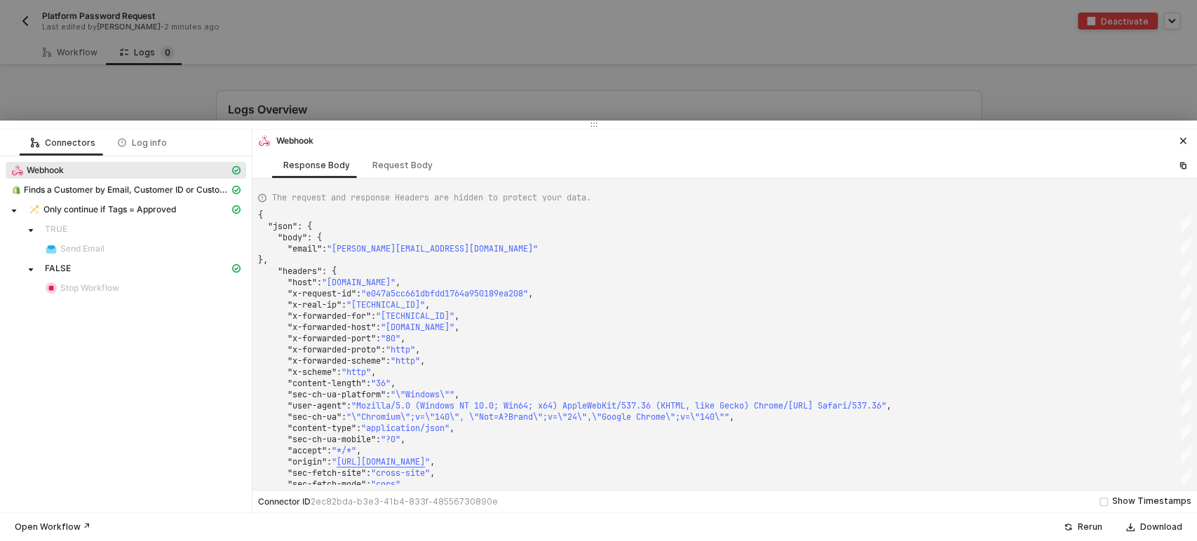
click at [499, 38] on div at bounding box center [598, 270] width 1197 height 541
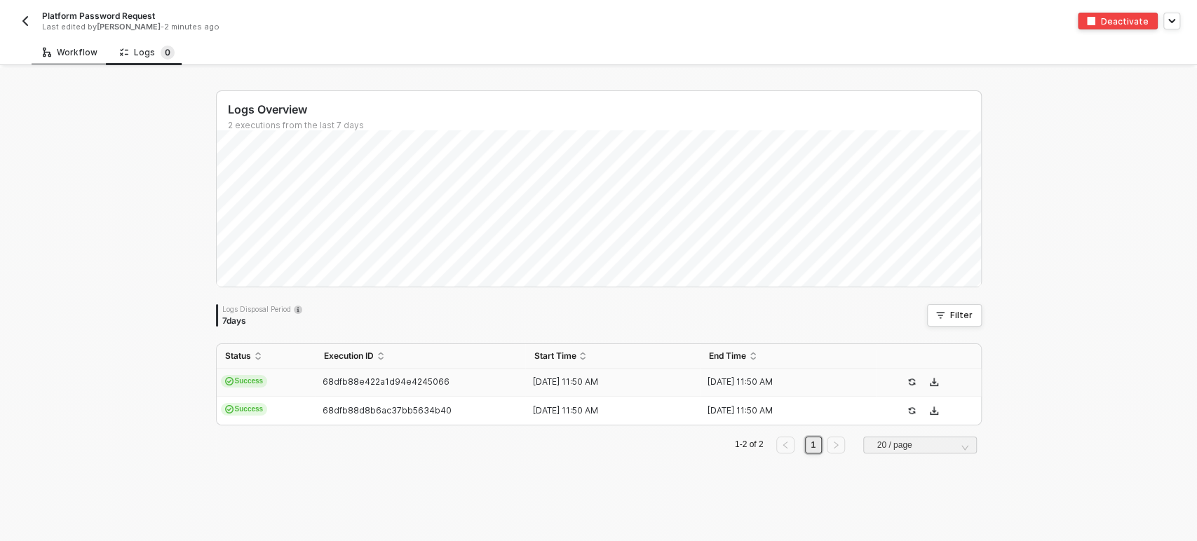
click at [68, 58] on div "Workflow" at bounding box center [70, 52] width 77 height 26
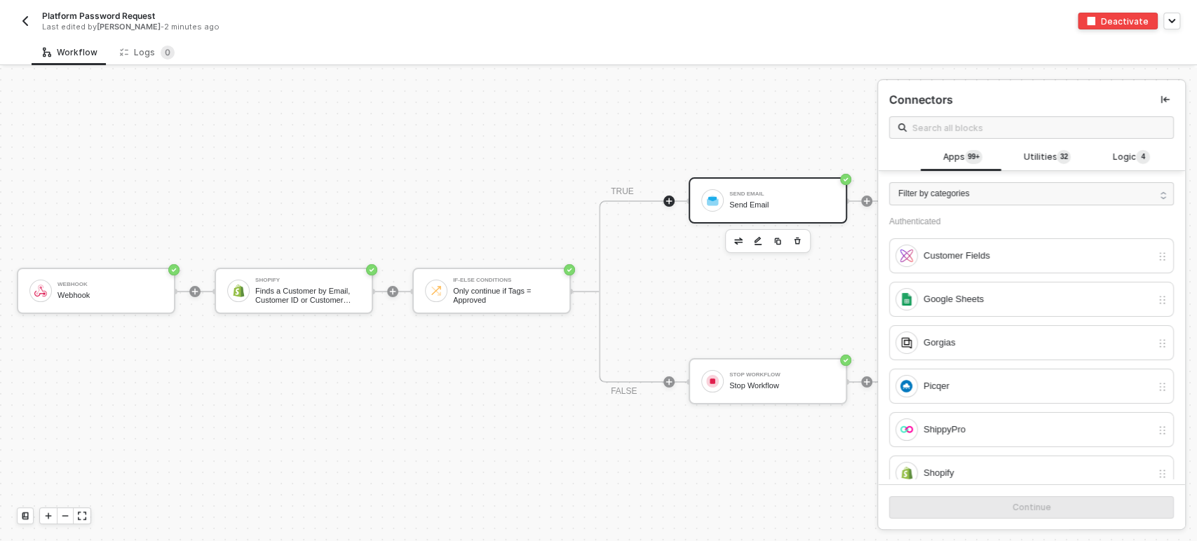
click at [746, 177] on div "Send Email Send Email" at bounding box center [767, 200] width 158 height 46
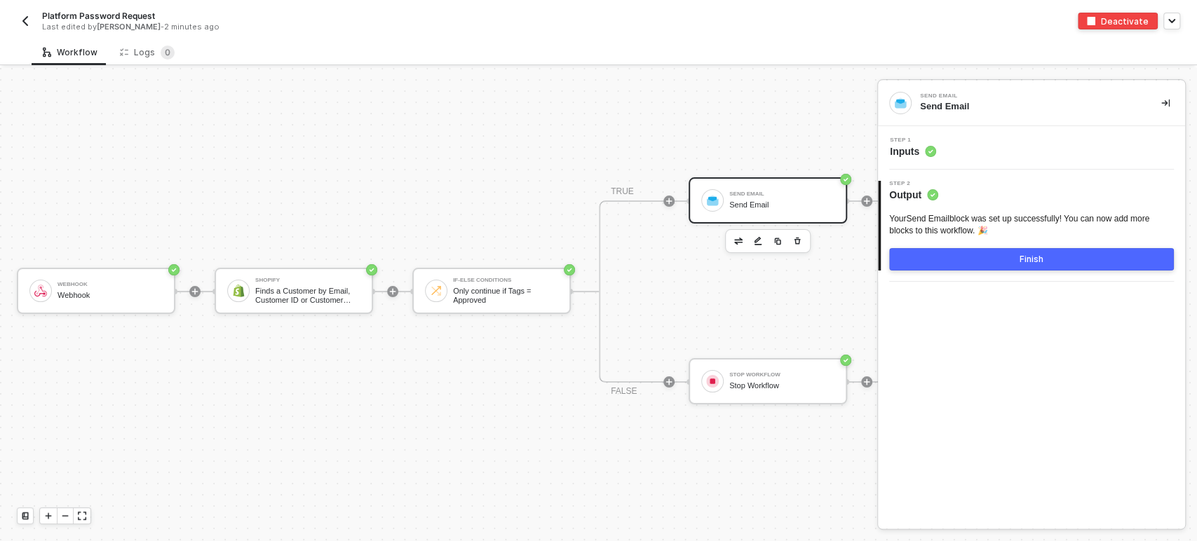
click at [914, 139] on span "Step 1" at bounding box center [913, 140] width 46 height 6
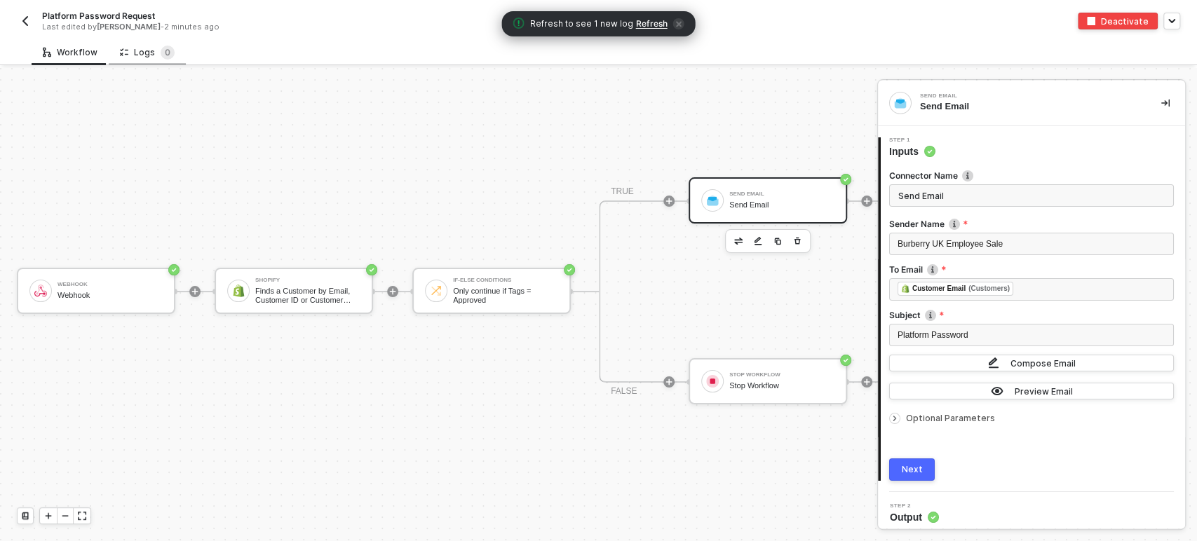
click at [139, 59] on div "Logs 0" at bounding box center [147, 53] width 55 height 14
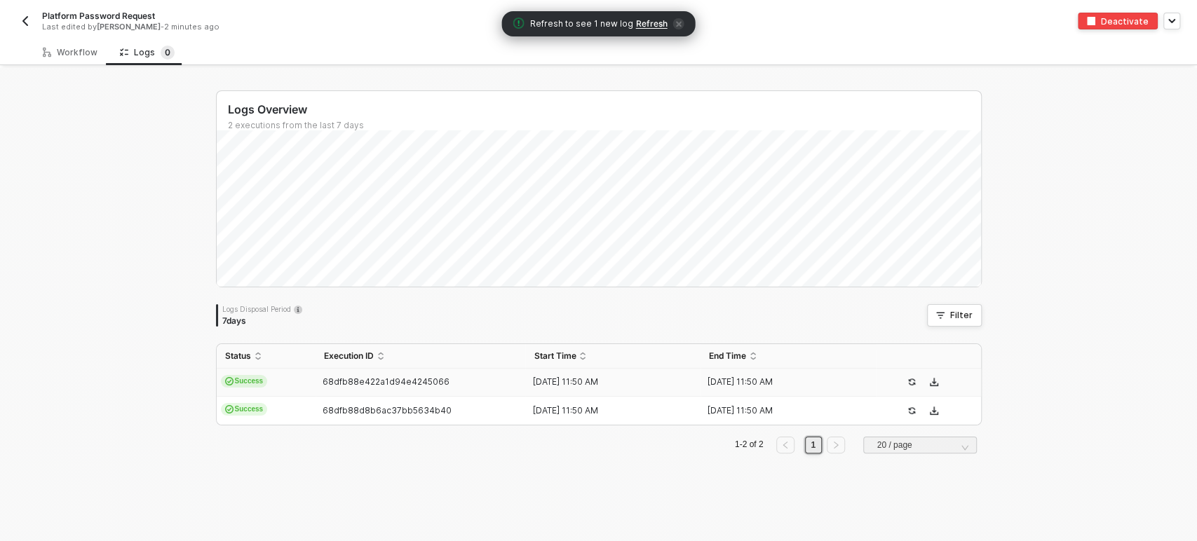
click at [296, 386] on td "Success" at bounding box center [266, 383] width 99 height 28
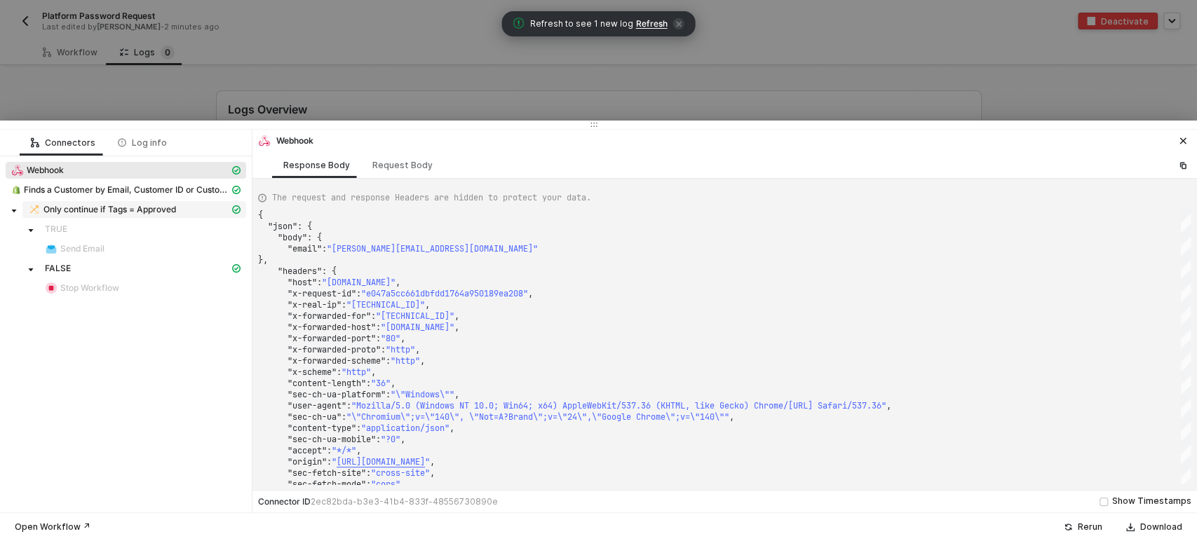
click at [147, 213] on span "Only continue if Tags = Approved" at bounding box center [109, 209] width 133 height 11
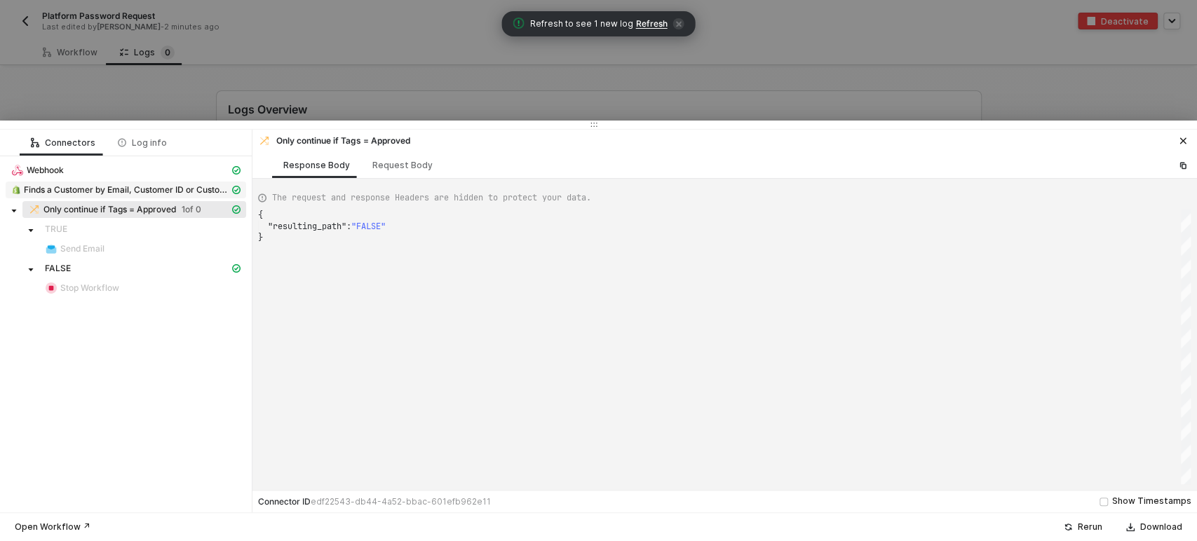
click at [130, 191] on span "Finds a Customer by Email, Customer ID or Customer Phone Number" at bounding box center [126, 189] width 205 height 11
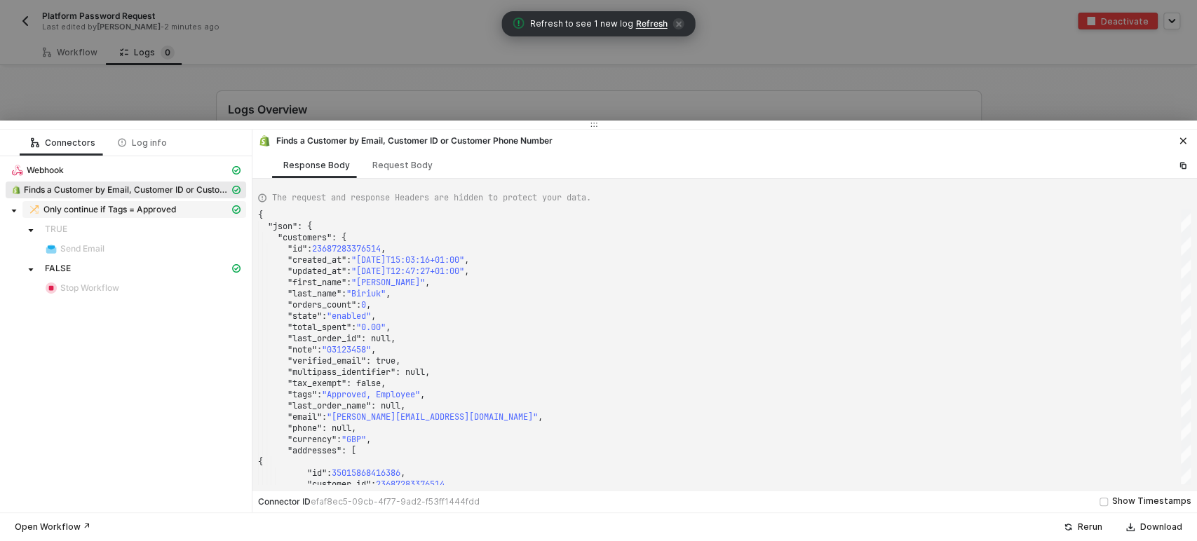
click at [101, 209] on span "Only continue if Tags = Approved" at bounding box center [109, 209] width 133 height 11
type textarea "{ "resulting_path": "FALSE" }"
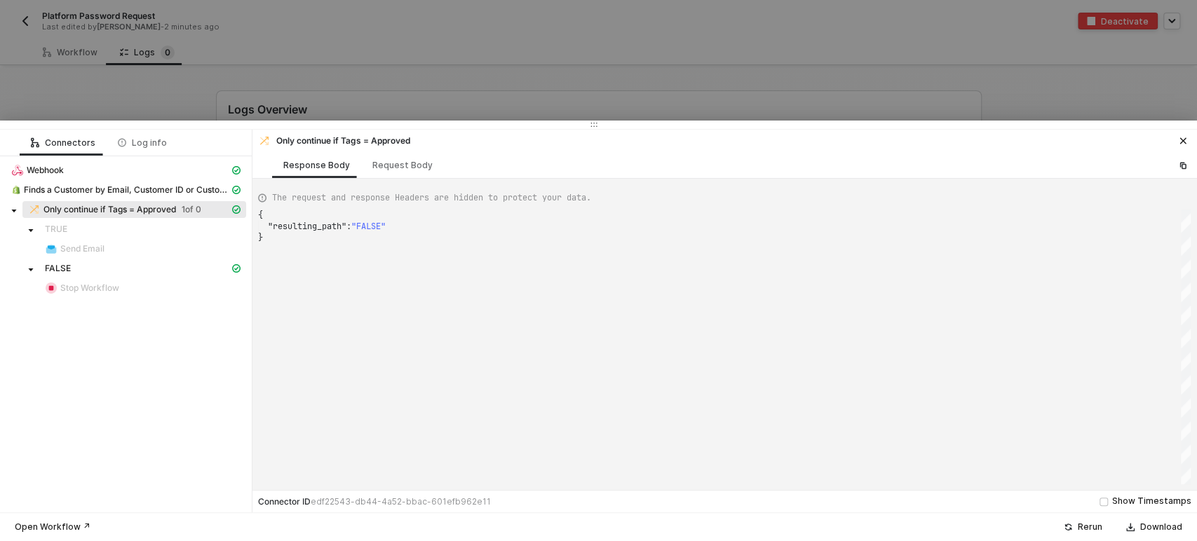
click at [424, 79] on div at bounding box center [598, 270] width 1197 height 541
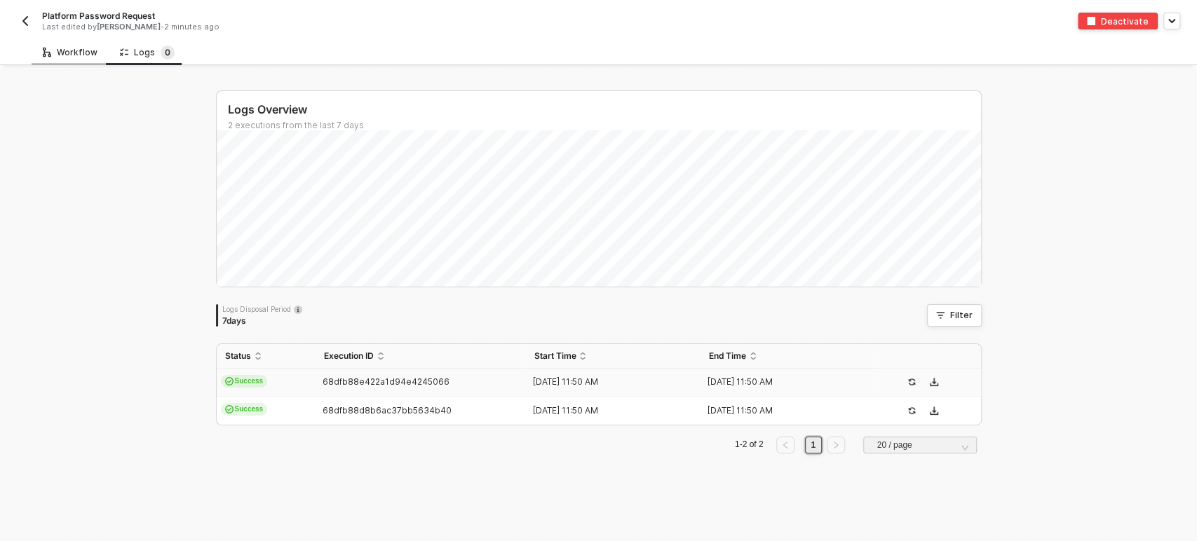
click at [45, 59] on div "Workflow" at bounding box center [70, 52] width 77 height 26
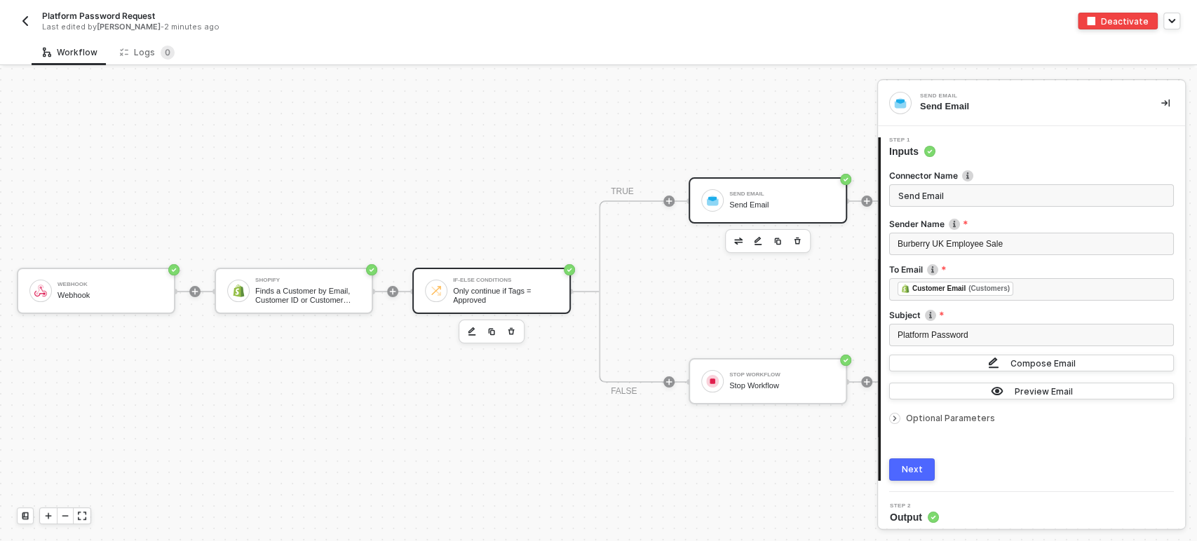
click at [527, 294] on div "If-Else Conditions Only continue if Tags = Approved" at bounding box center [491, 291] width 158 height 46
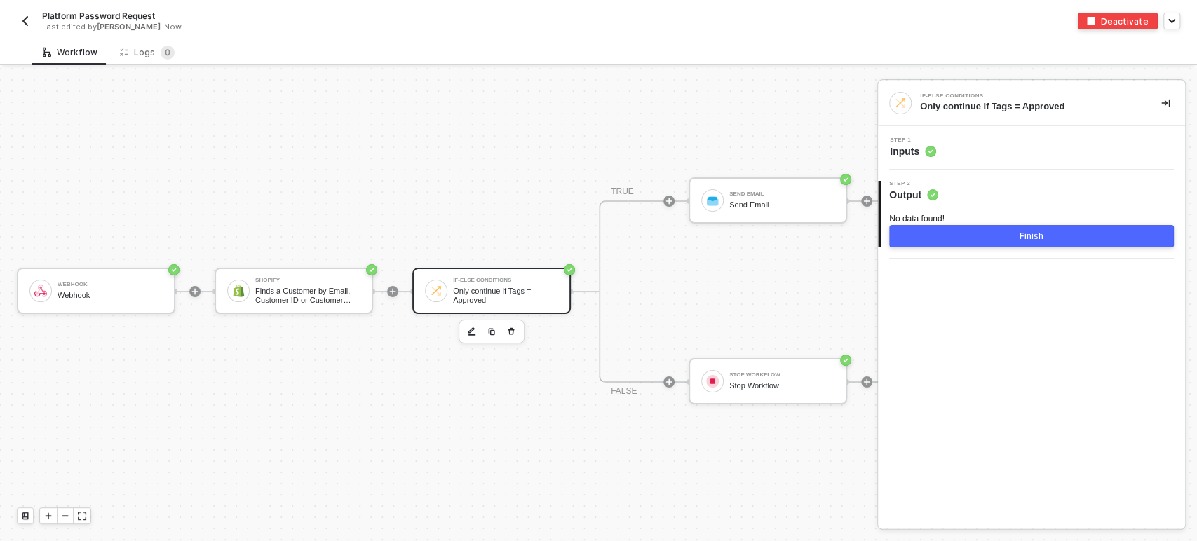
click at [890, 147] on span "Inputs" at bounding box center [913, 151] width 46 height 14
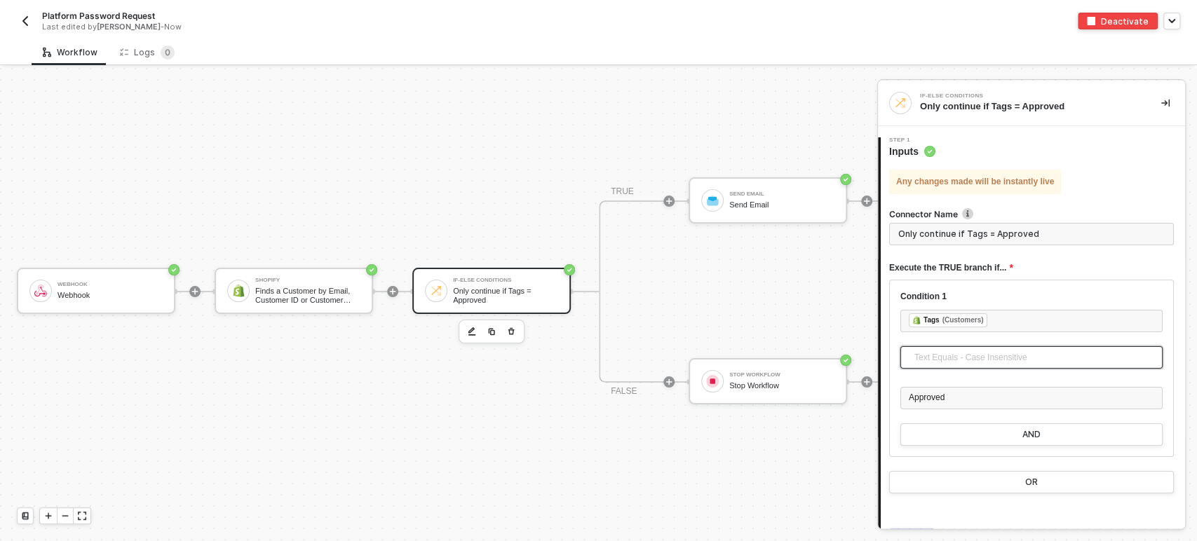
scroll to position [104, 0]
click at [1009, 366] on span "Text Equals - Case Insensitive" at bounding box center [1034, 357] width 240 height 21
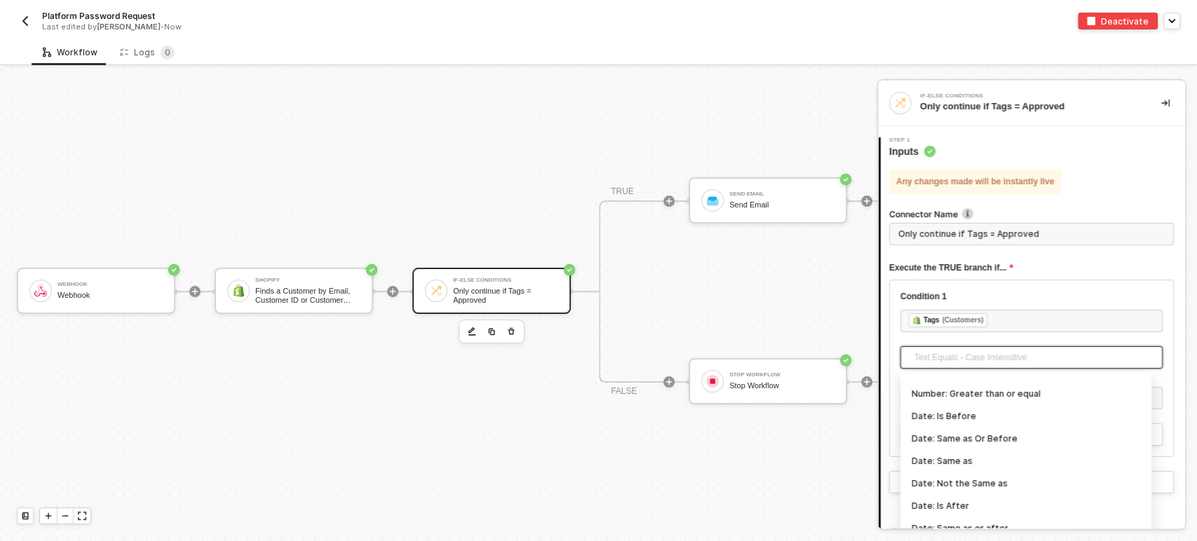
click at [1049, 353] on span "Text Equals - Case Insensitive" at bounding box center [1034, 357] width 240 height 21
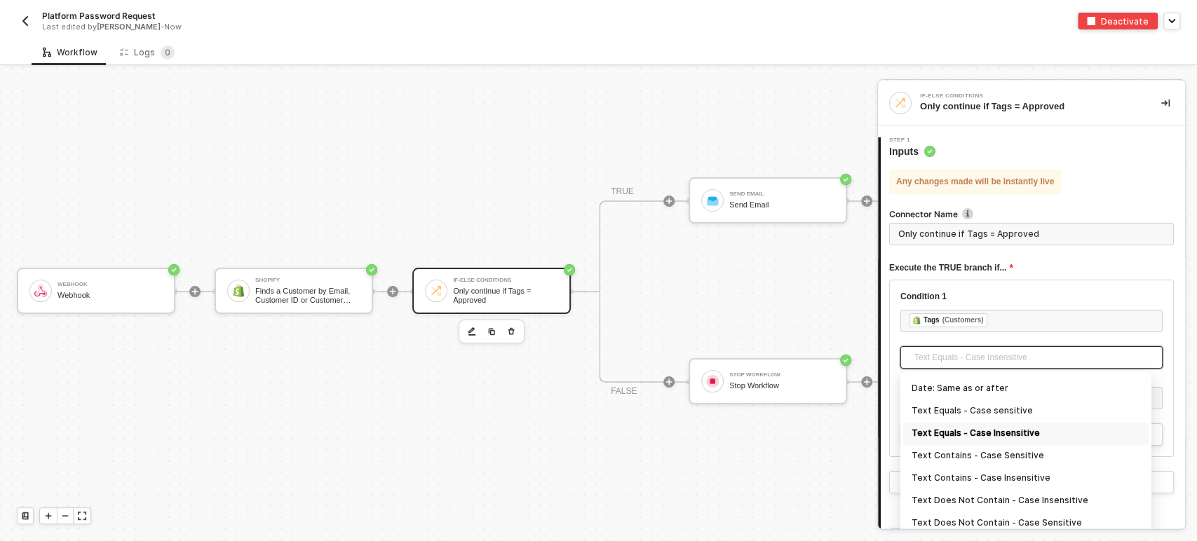
scroll to position [238, 0]
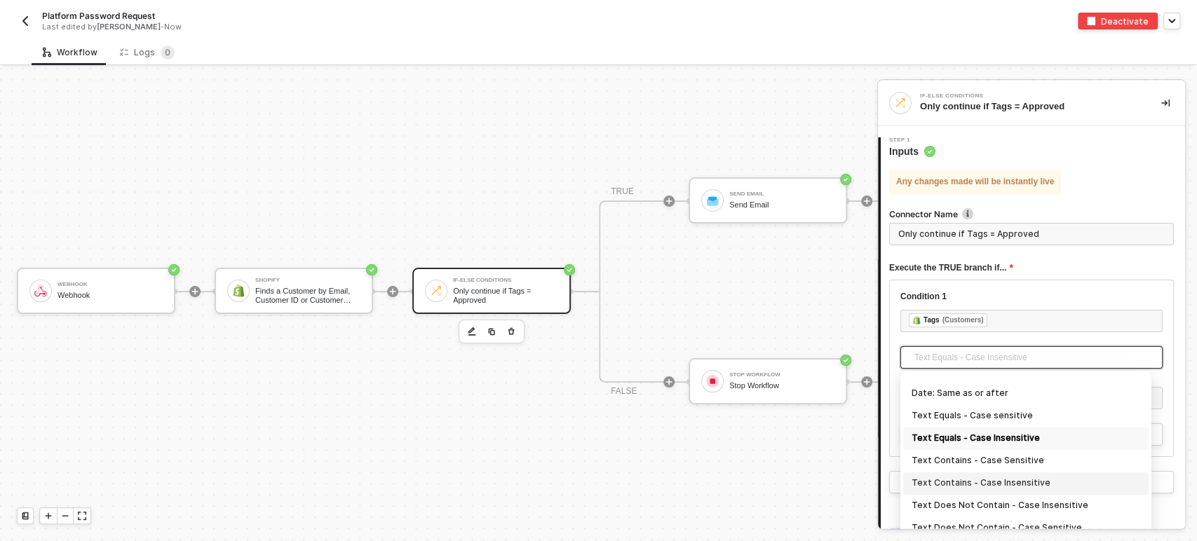
click at [1043, 484] on div "Text Contains - Case Insensitive" at bounding box center [1025, 483] width 229 height 15
type input "Only continue if Tags Text Contains - Case Insensitive Approved"
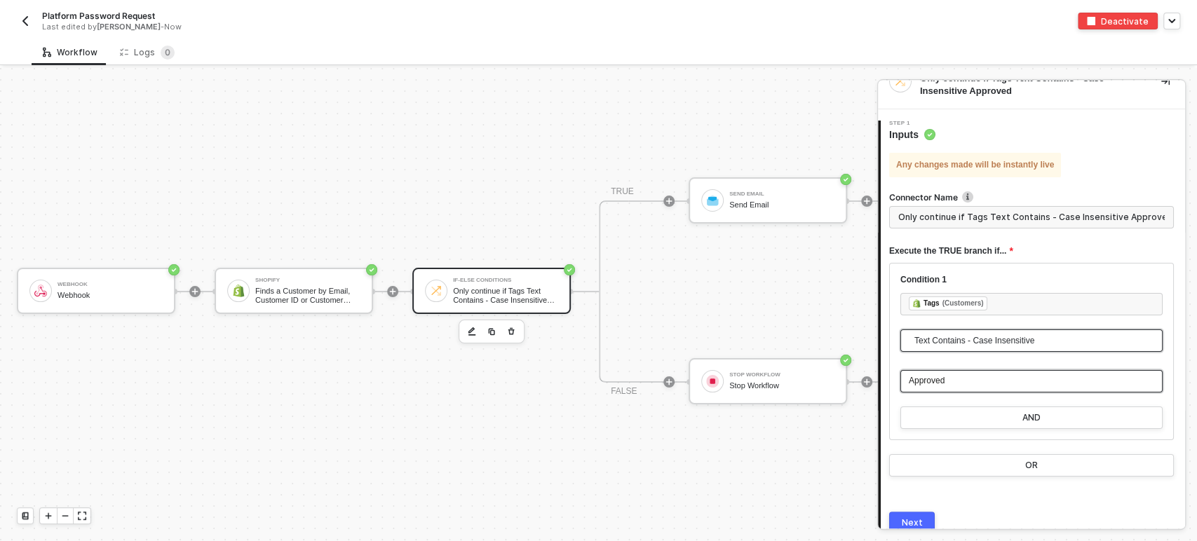
scroll to position [86, 0]
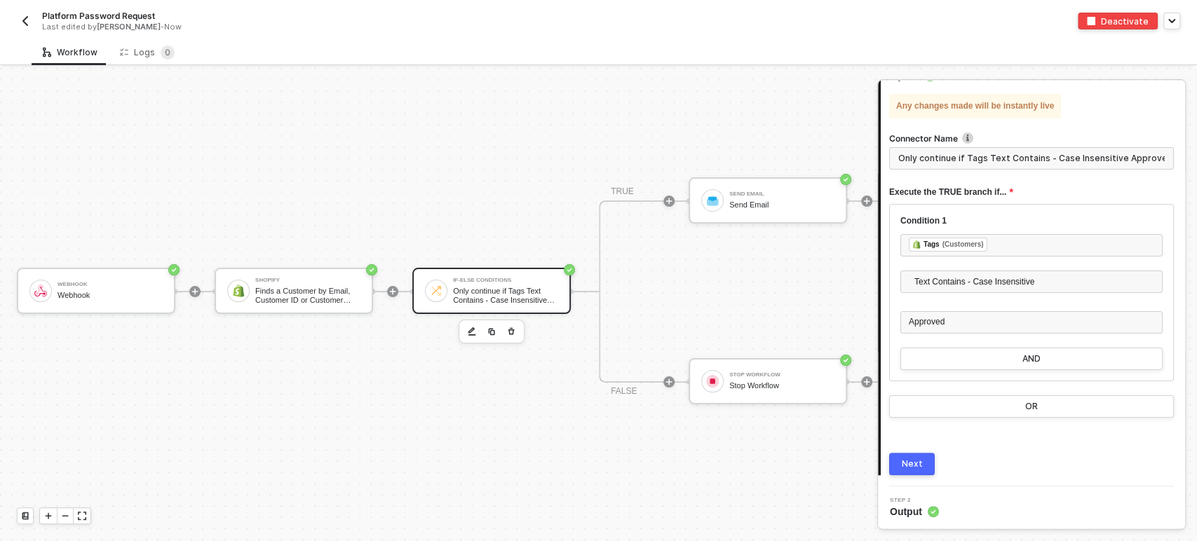
click at [918, 462] on div "Next" at bounding box center [912, 464] width 21 height 11
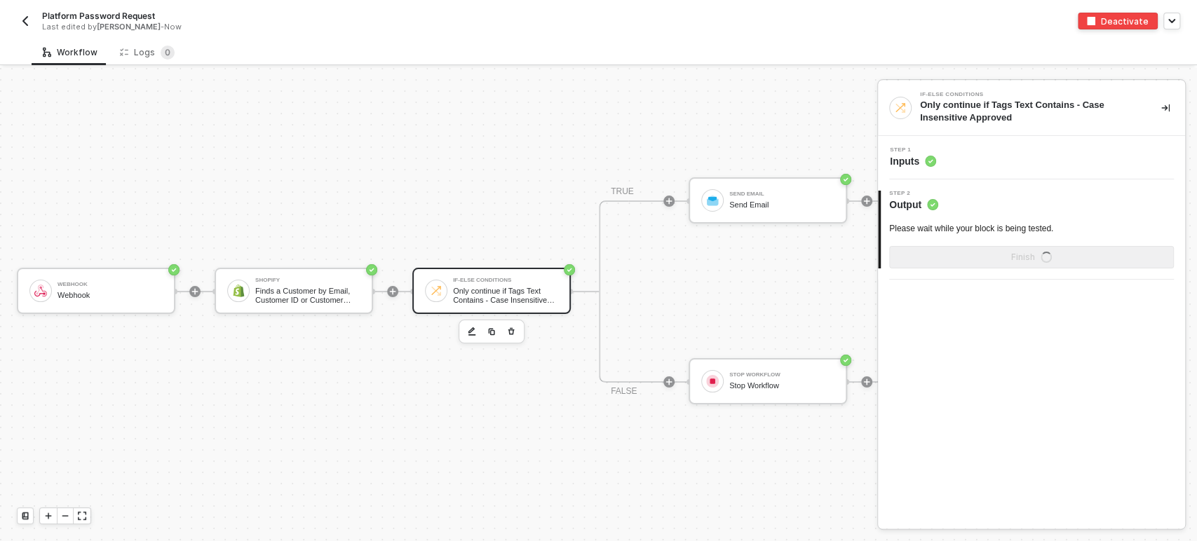
scroll to position [0, 0]
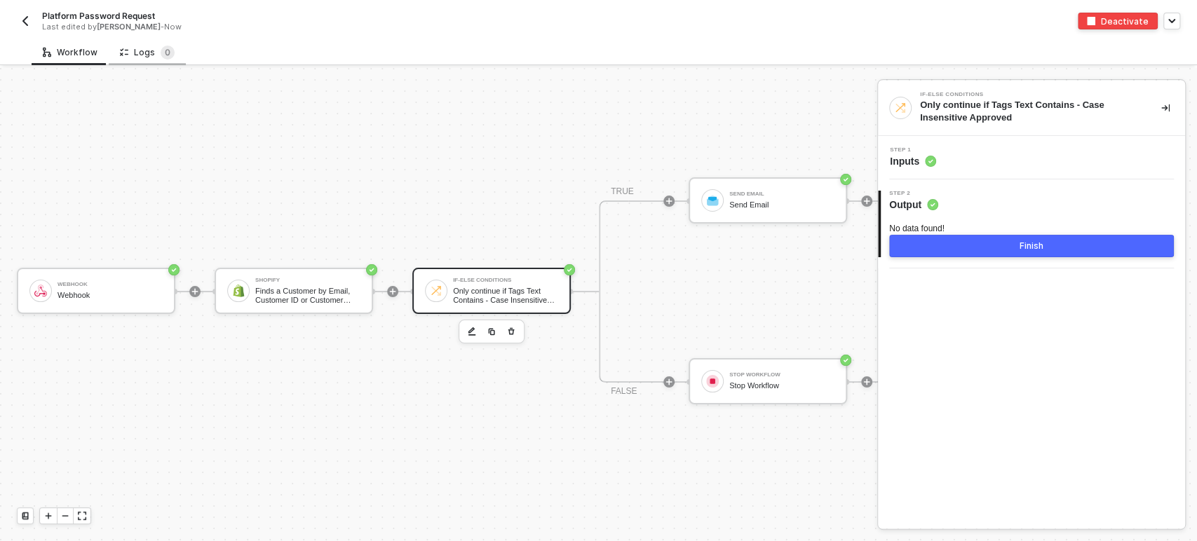
click at [133, 62] on div "Logs 0" at bounding box center [147, 52] width 77 height 26
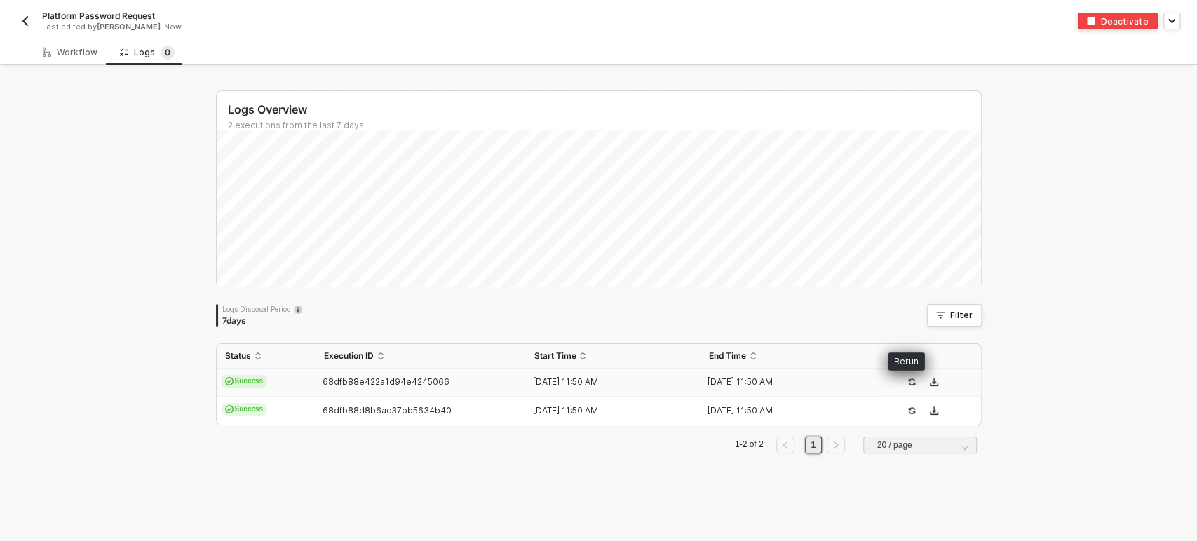
click at [907, 385] on icon "icon-success-page" at bounding box center [911, 382] width 8 height 8
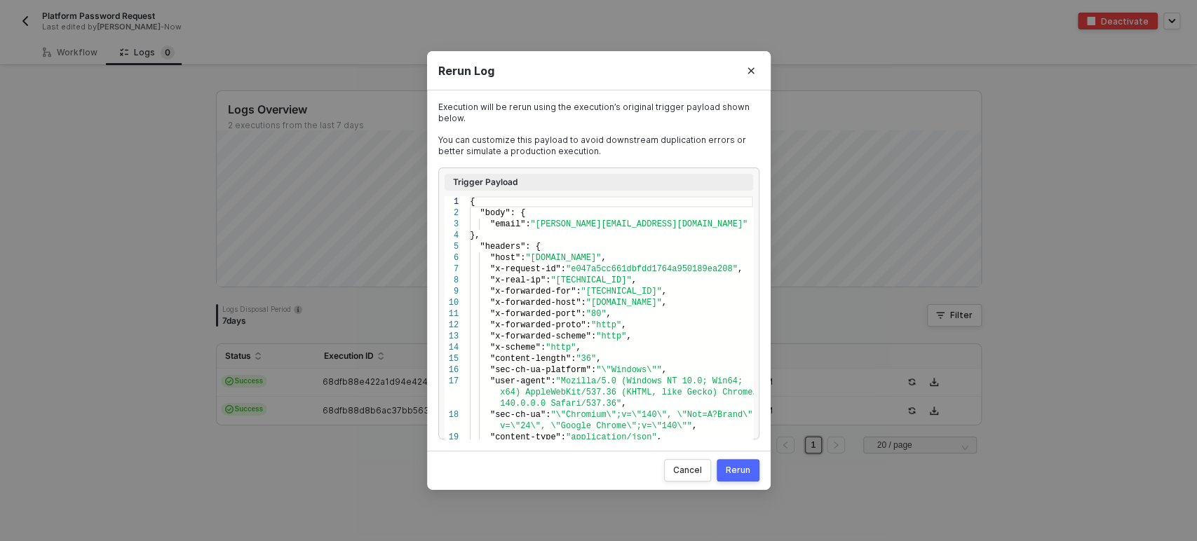
click at [735, 470] on div "Rerun" at bounding box center [738, 470] width 25 height 11
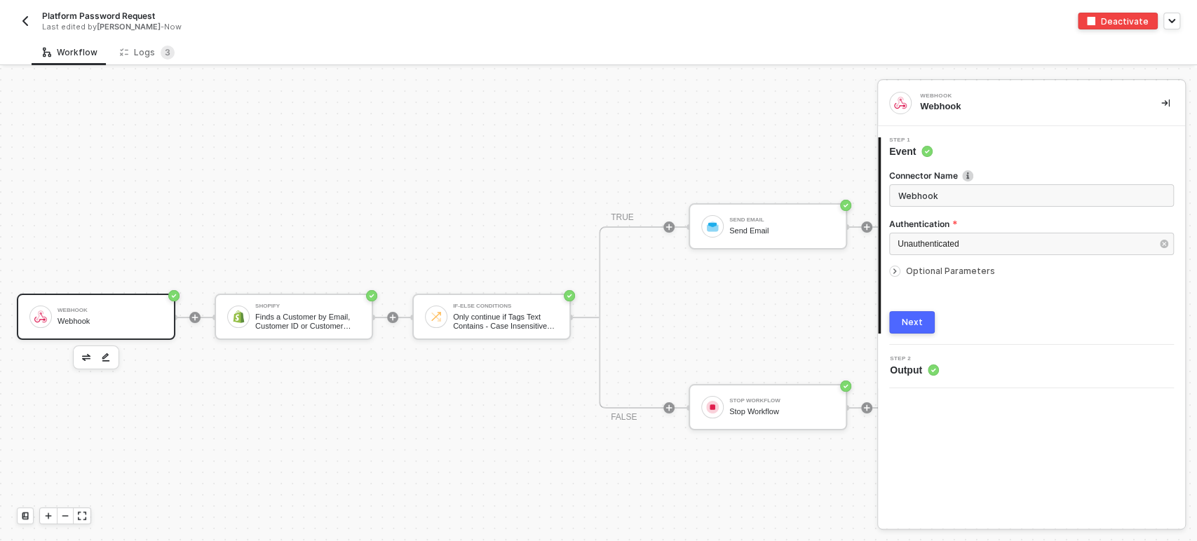
scroll to position [38, 0]
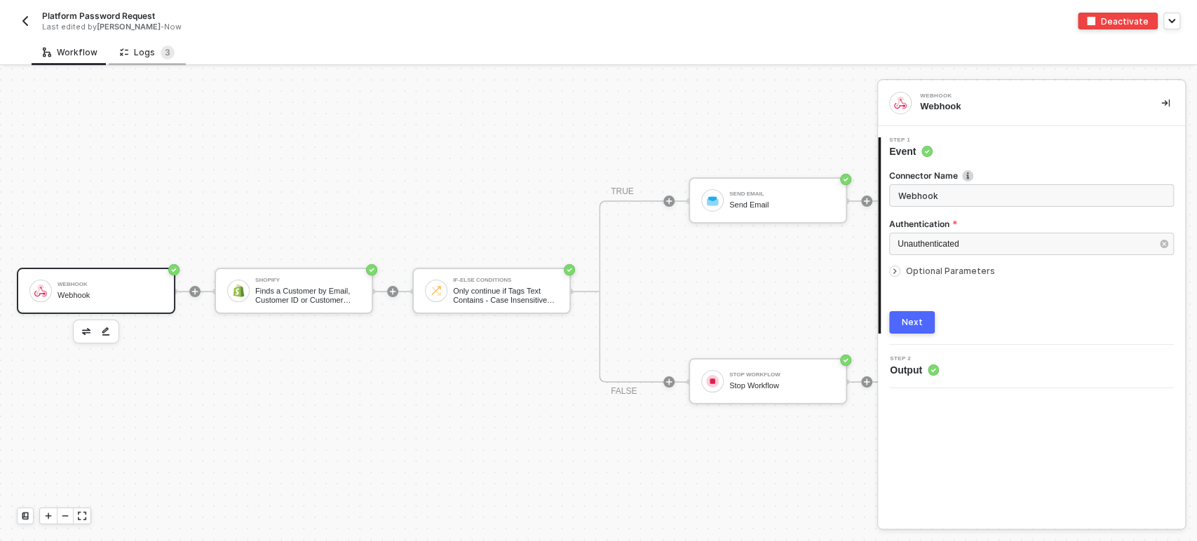
click at [152, 60] on div "Logs 3" at bounding box center [147, 52] width 77 height 26
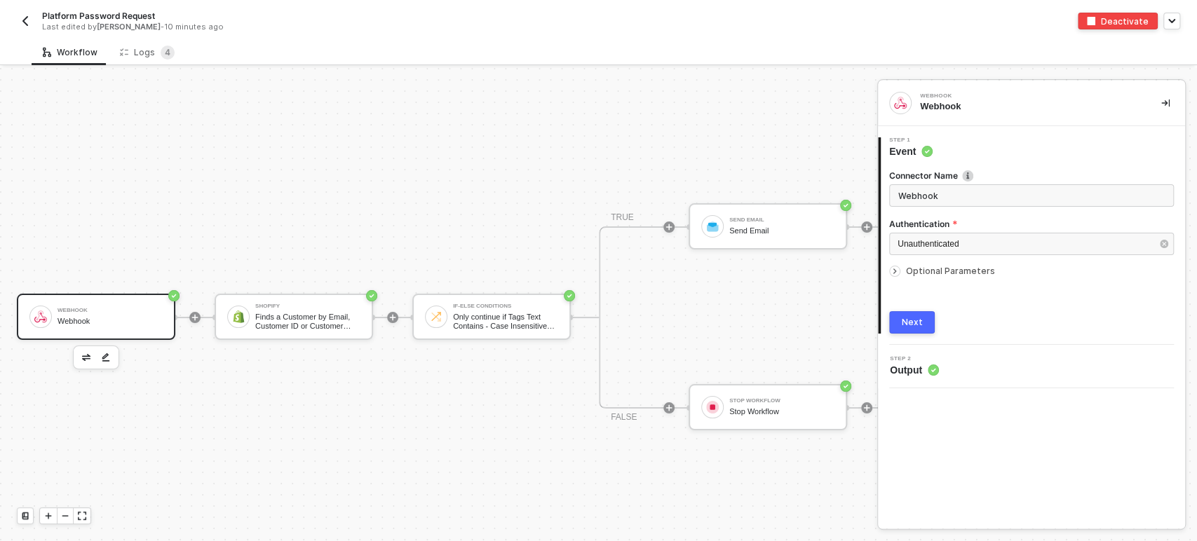
scroll to position [38, 0]
